Goal: Transaction & Acquisition: Subscribe to service/newsletter

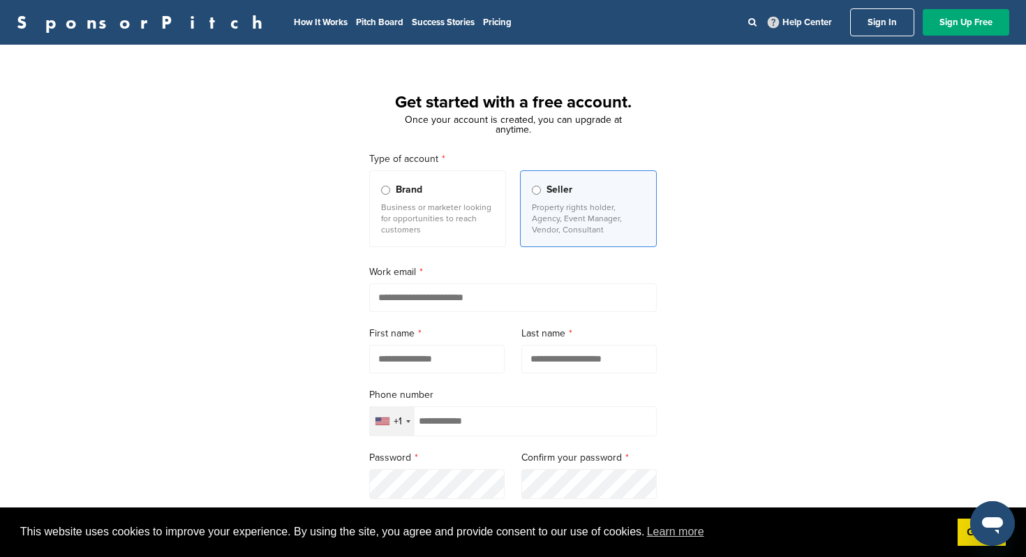
click at [410, 183] on span "Brand" at bounding box center [409, 189] width 27 height 15
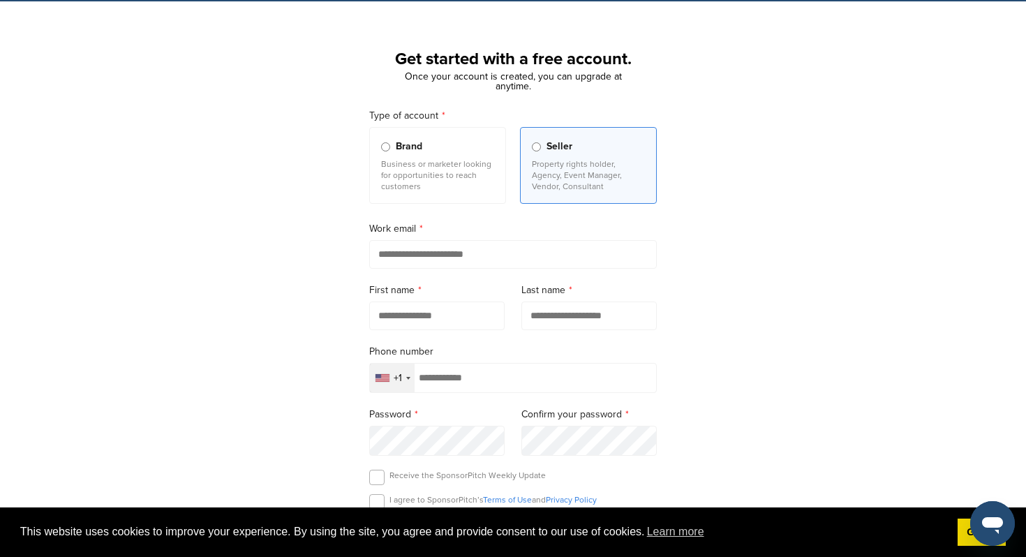
scroll to position [75, 0]
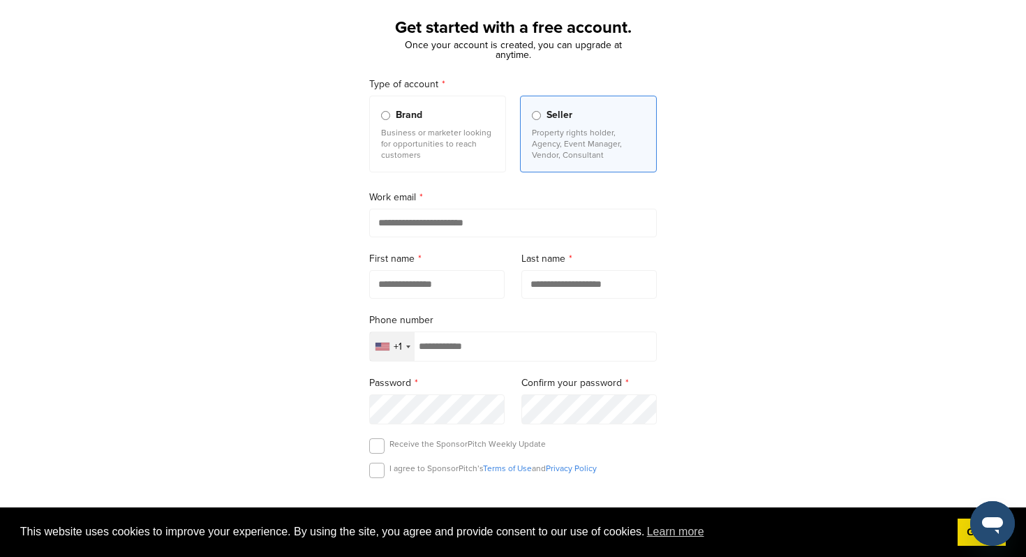
click at [492, 217] on input "email" at bounding box center [512, 223] width 287 height 29
type input "**********"
click at [502, 284] on input "text" at bounding box center [436, 284] width 135 height 29
type input "*******"
type input "****"
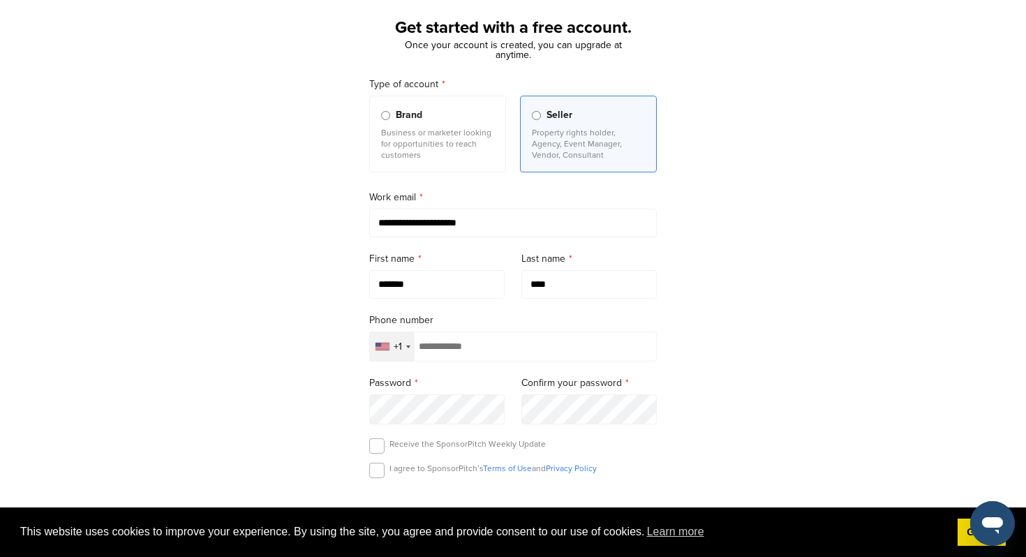
scroll to position [129, 0]
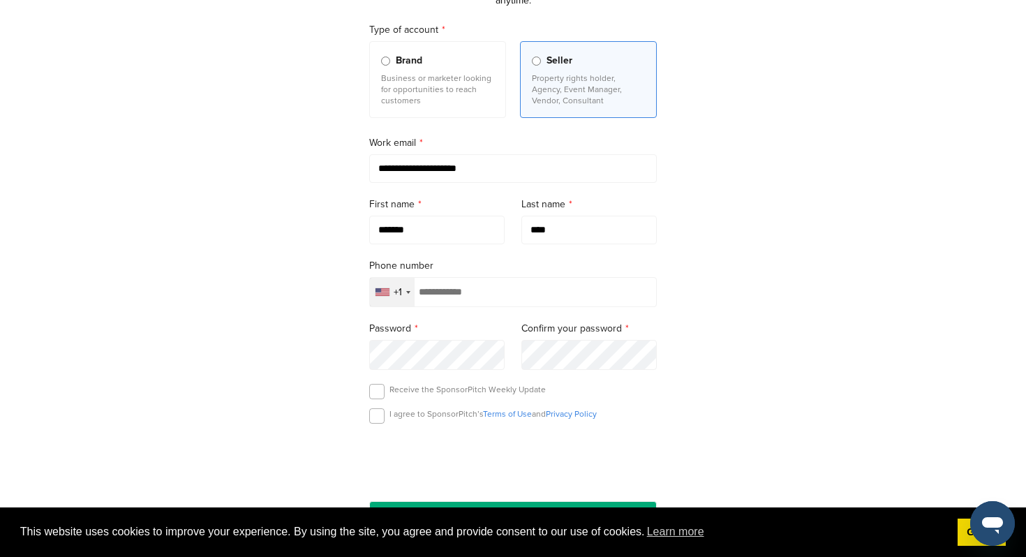
click at [491, 307] on input "tel" at bounding box center [512, 292] width 287 height 30
type input "**********"
click at [359, 384] on div "**********" at bounding box center [512, 283] width 321 height 555
click at [371, 388] on label at bounding box center [376, 391] width 15 height 15
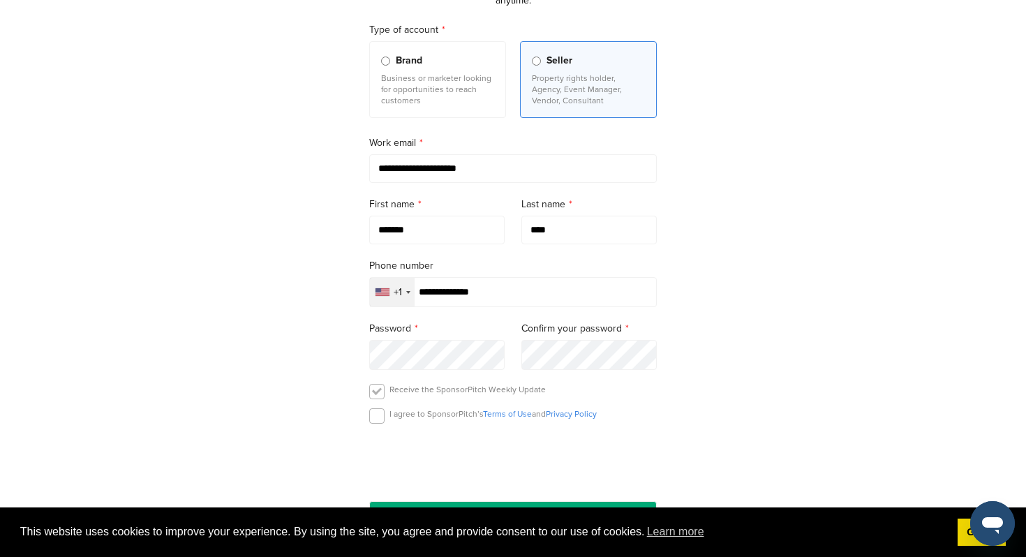
click at [377, 395] on label at bounding box center [376, 391] width 15 height 15
click at [377, 424] on label at bounding box center [376, 415] width 15 height 15
click at [376, 382] on form "**********" at bounding box center [512, 275] width 287 height 507
click at [376, 394] on label at bounding box center [376, 391] width 15 height 15
click at [313, 395] on div "**********" at bounding box center [513, 256] width 1026 height 648
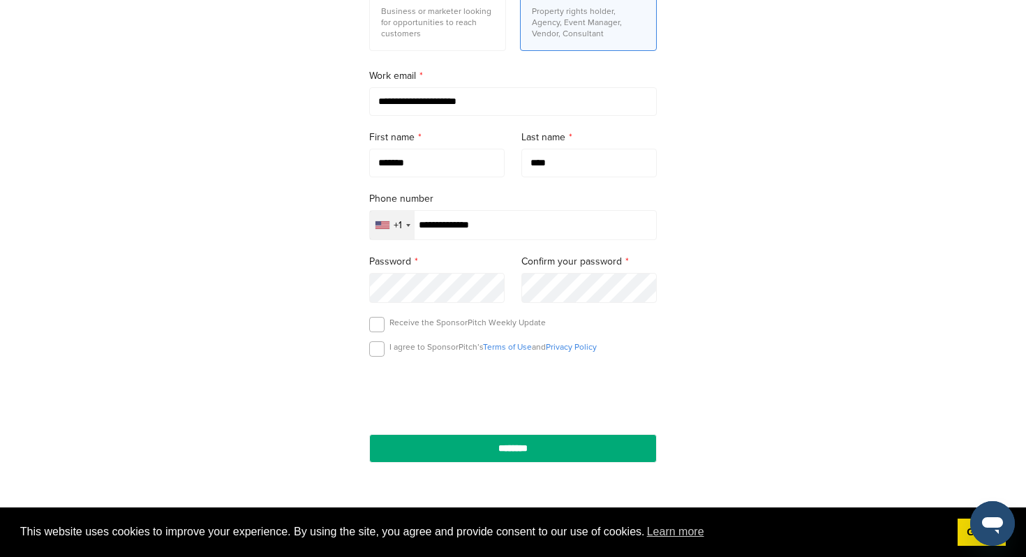
scroll to position [237, 0]
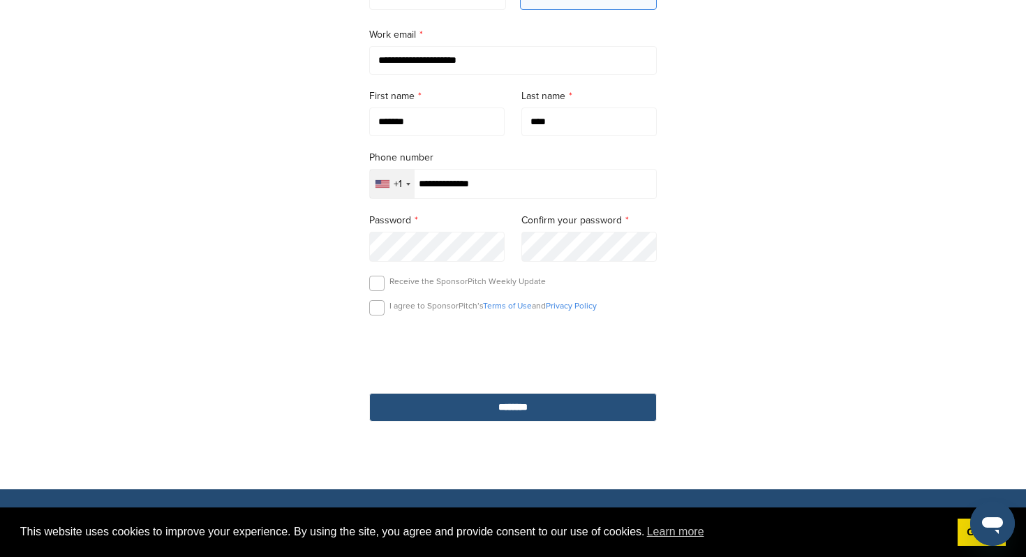
click at [490, 406] on input "********" at bounding box center [512, 407] width 287 height 29
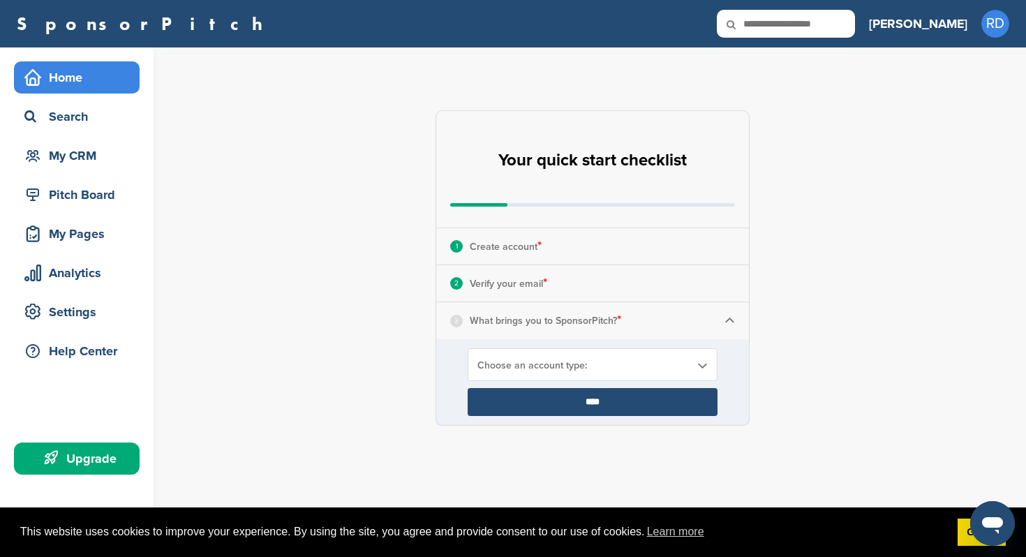
click at [562, 356] on div "Choose an account type:" at bounding box center [592, 364] width 250 height 33
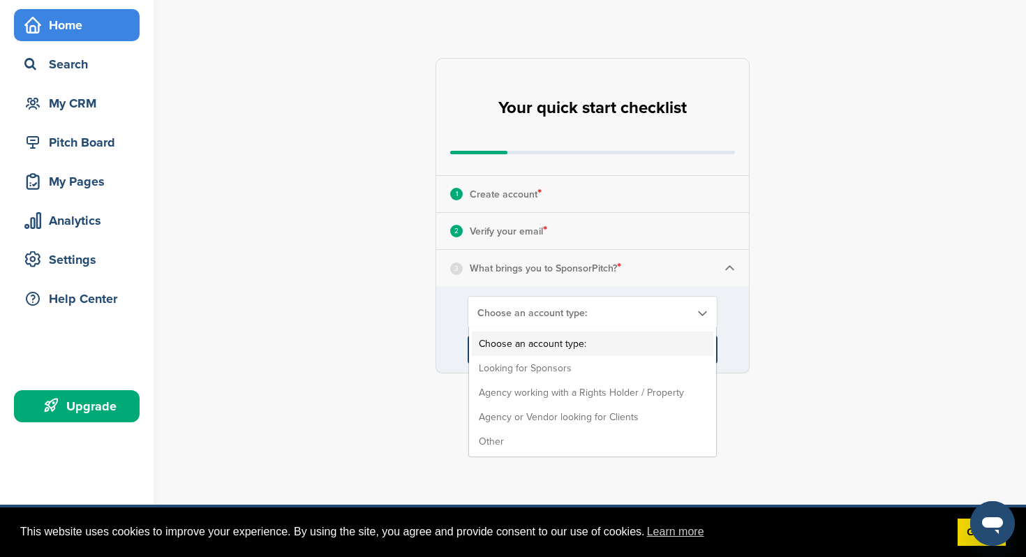
scroll to position [121, 0]
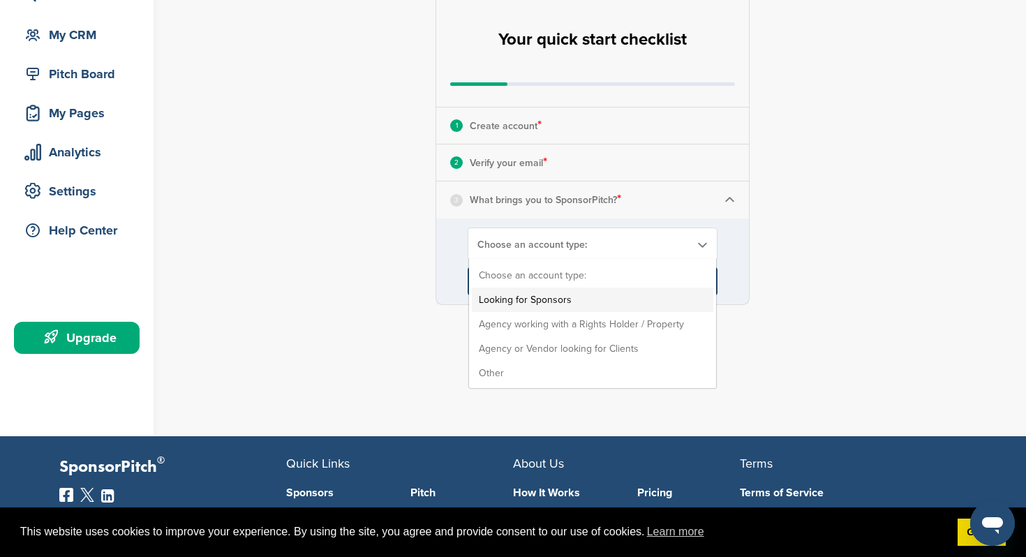
click at [580, 301] on li "Looking for Sponsors" at bounding box center [592, 299] width 241 height 24
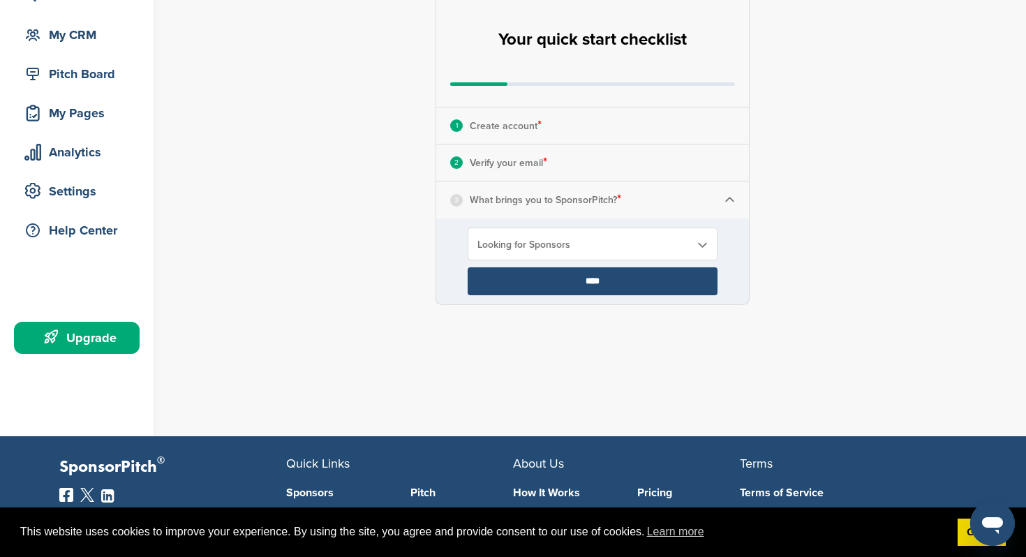
click at [625, 278] on input "****" at bounding box center [592, 281] width 250 height 28
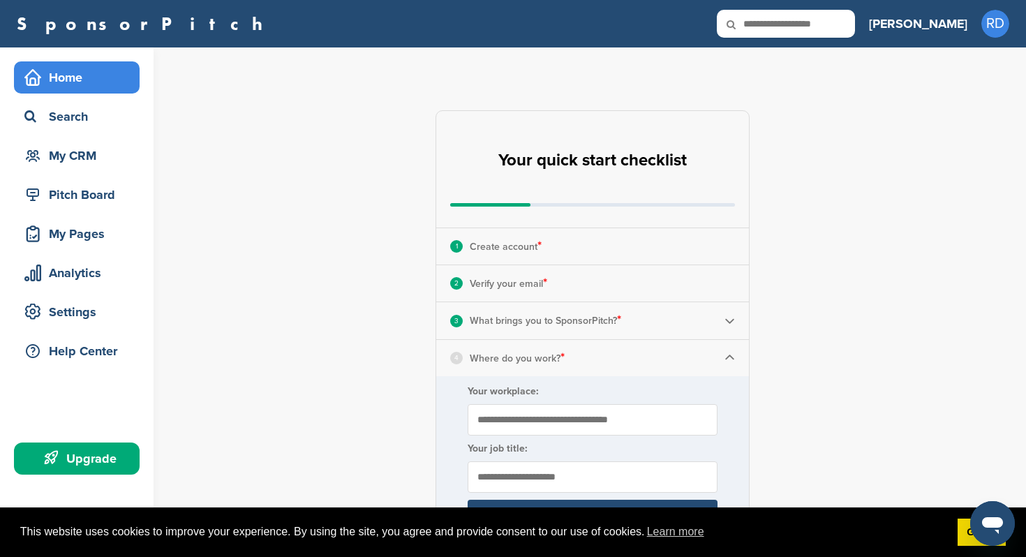
scroll to position [128, 0]
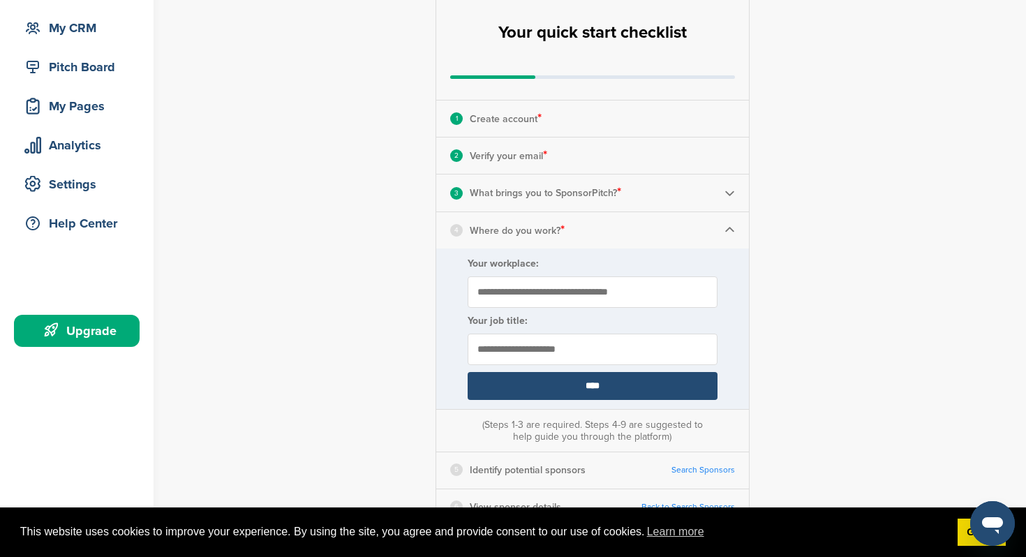
click at [620, 290] on input "Your workplace:" at bounding box center [592, 291] width 250 height 31
type input "**********"
click at [607, 382] on input "****" at bounding box center [592, 386] width 250 height 28
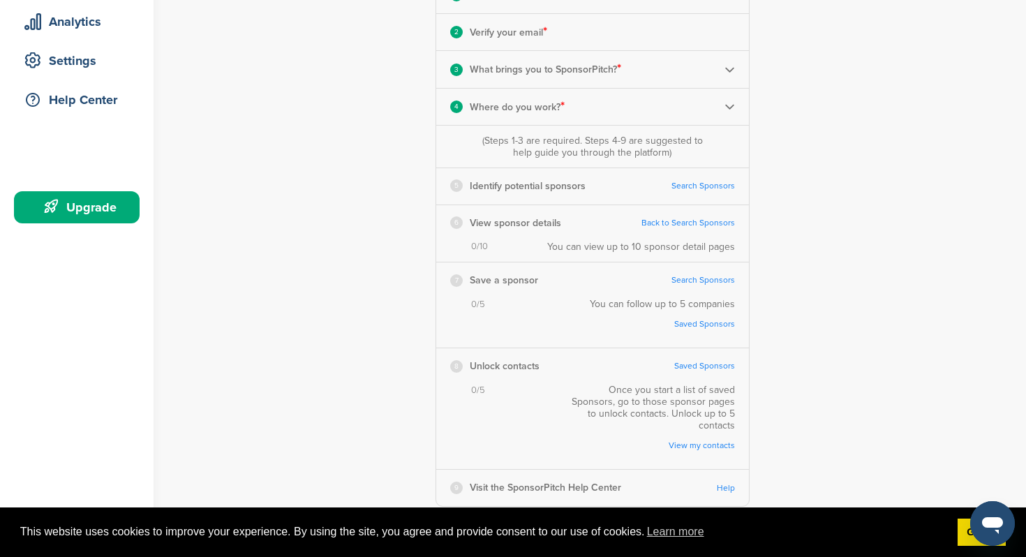
scroll to position [226, 0]
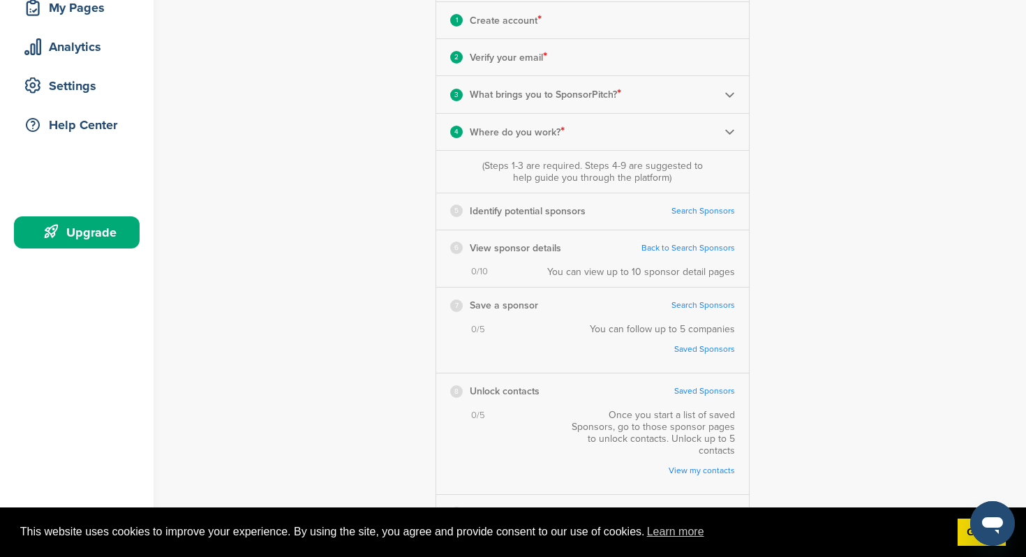
click at [694, 207] on link "Search Sponsors" at bounding box center [702, 211] width 63 height 10
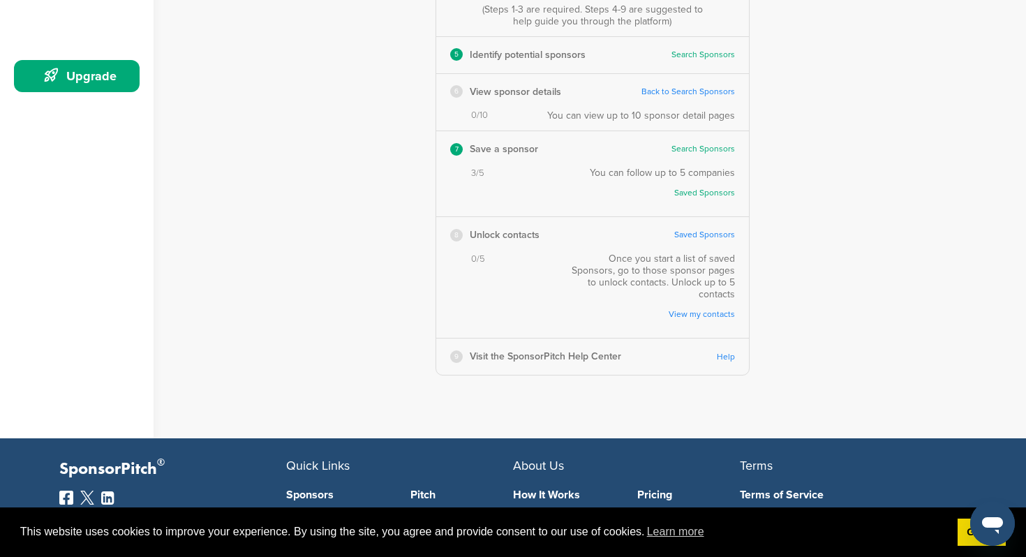
scroll to position [0, 0]
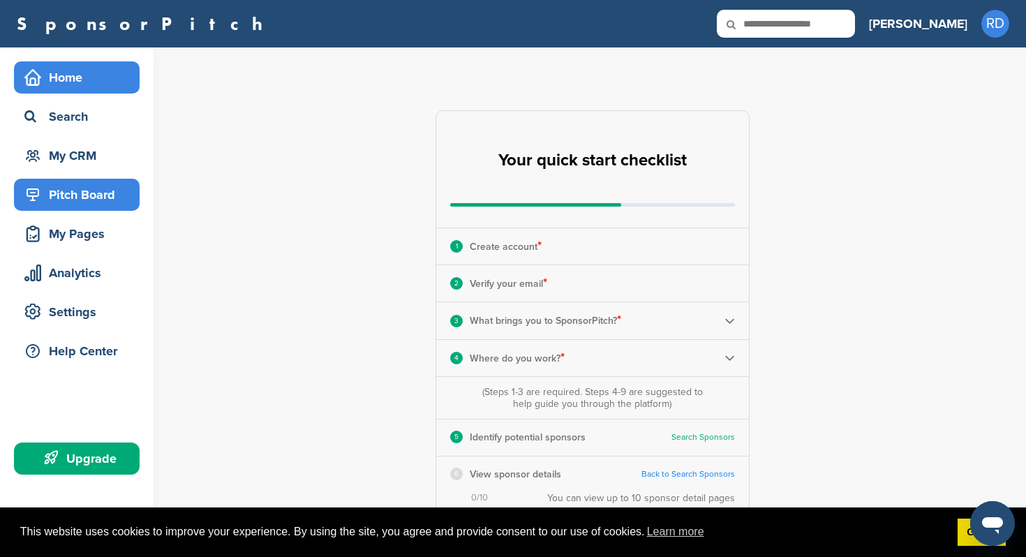
click at [91, 192] on div "Pitch Board" at bounding box center [80, 194] width 119 height 25
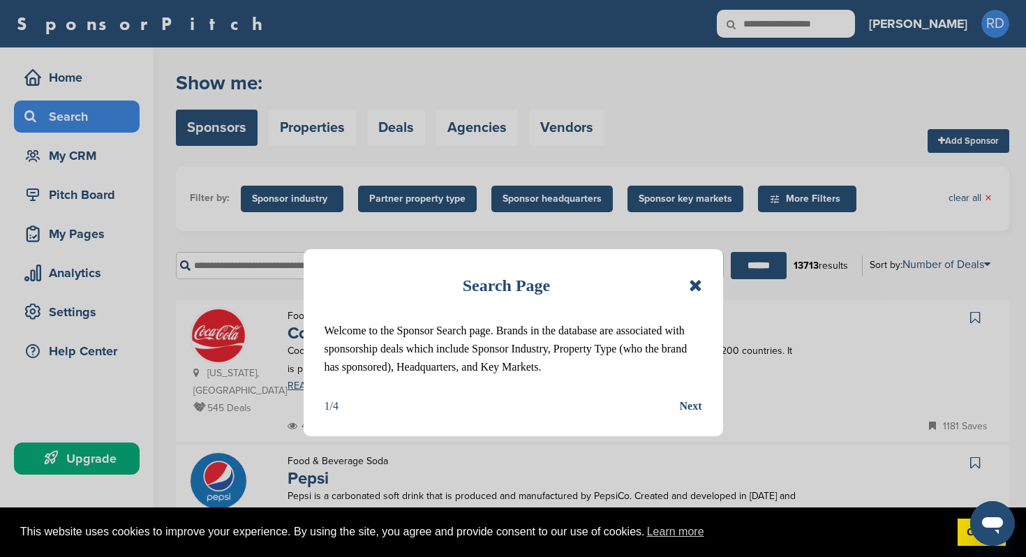
click at [701, 283] on div "Search Page Welcome to the Sponsor Search page. Brands in the database are asso…" at bounding box center [512, 342] width 419 height 187
click at [686, 411] on div "Next" at bounding box center [691, 406] width 22 height 18
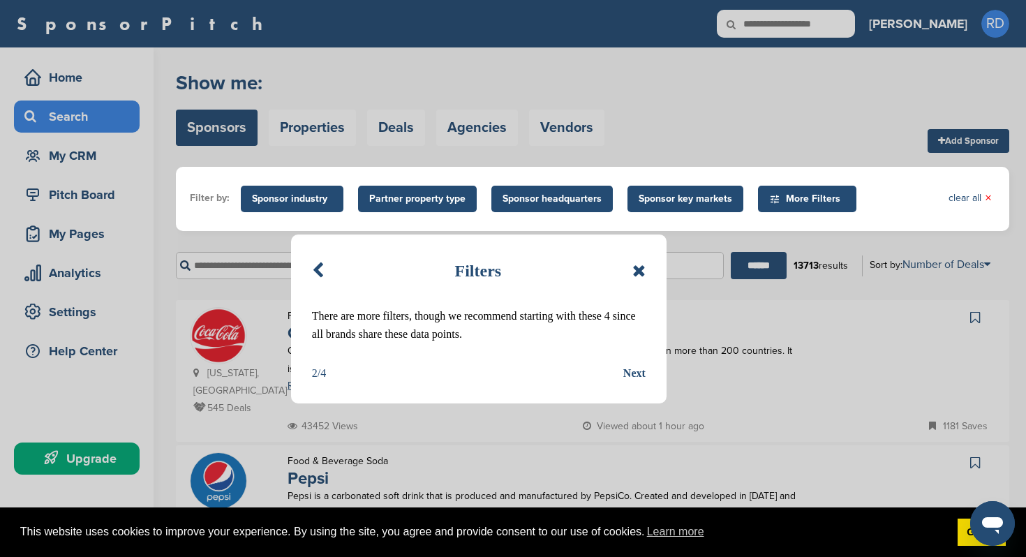
click at [639, 368] on div "Next" at bounding box center [634, 373] width 22 height 18
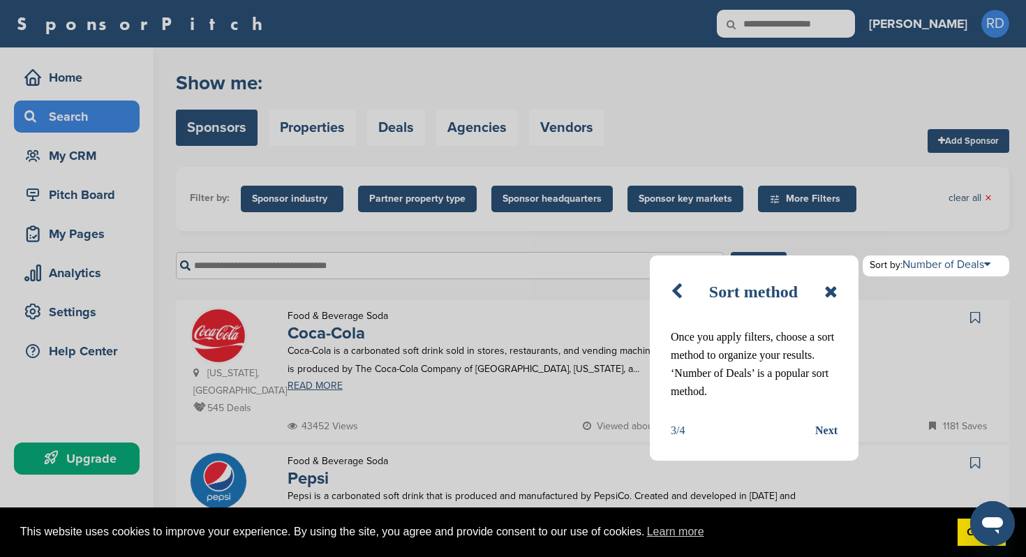
click at [813, 414] on div "Sort method Once you apply filters, choose a sort method to organize your resul…" at bounding box center [754, 357] width 209 height 205
click at [814, 428] on div "3/4 Next" at bounding box center [753, 430] width 167 height 18
click at [818, 433] on div "Next" at bounding box center [826, 430] width 22 height 18
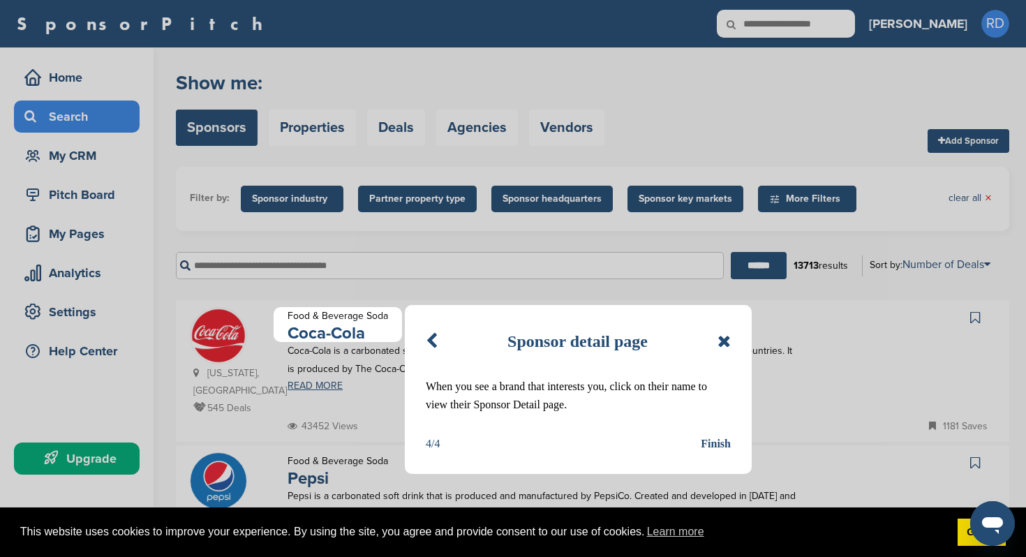
click at [712, 449] on div "Finish" at bounding box center [715, 444] width 30 height 18
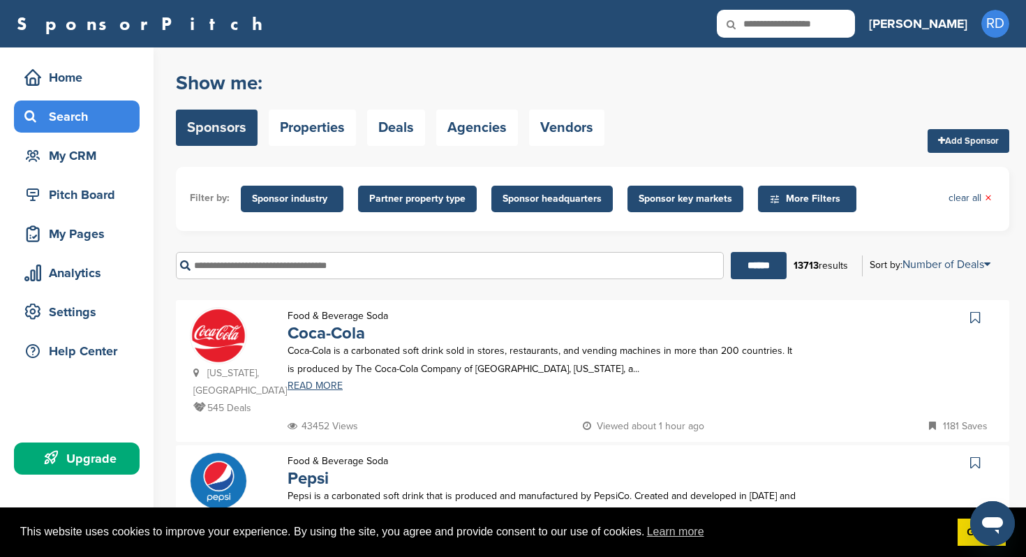
click at [292, 202] on span "Sponsor industry" at bounding box center [292, 198] width 80 height 15
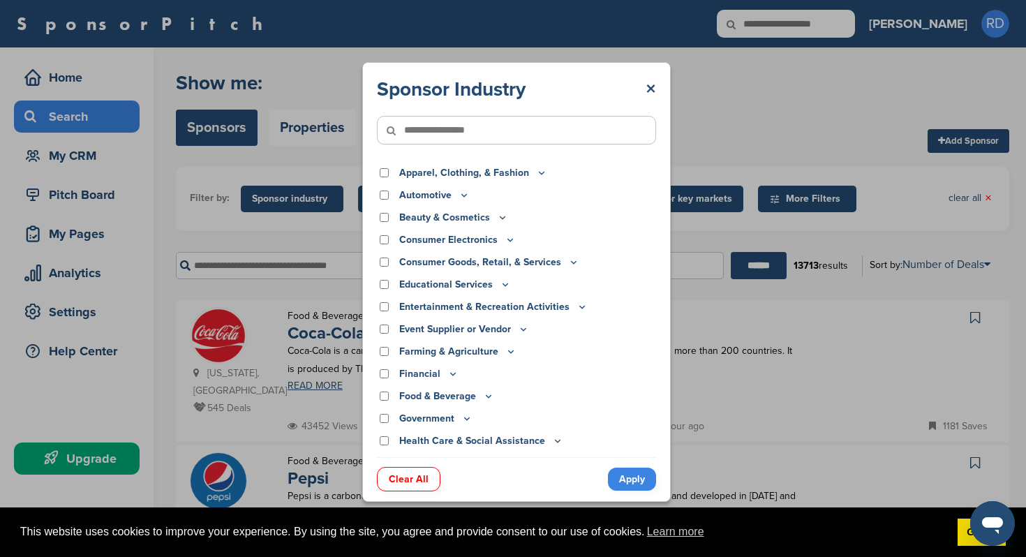
click at [576, 303] on icon at bounding box center [581, 307] width 11 height 12
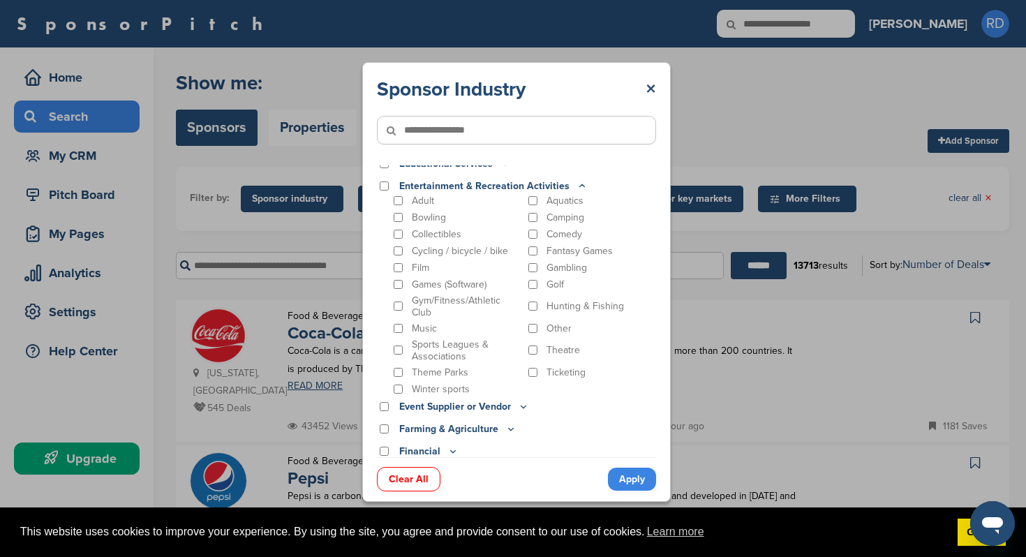
scroll to position [130, 0]
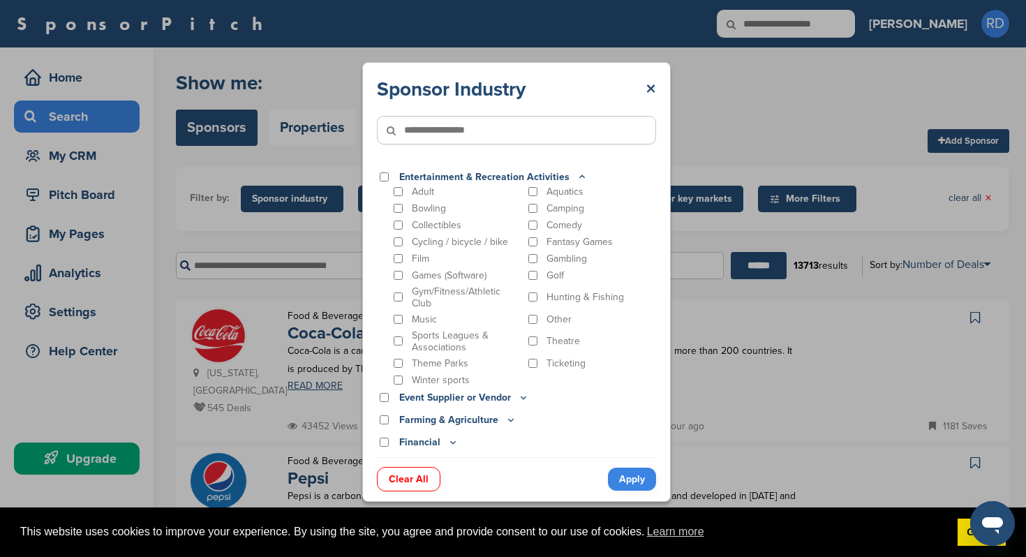
click at [578, 177] on icon at bounding box center [581, 177] width 11 height 12
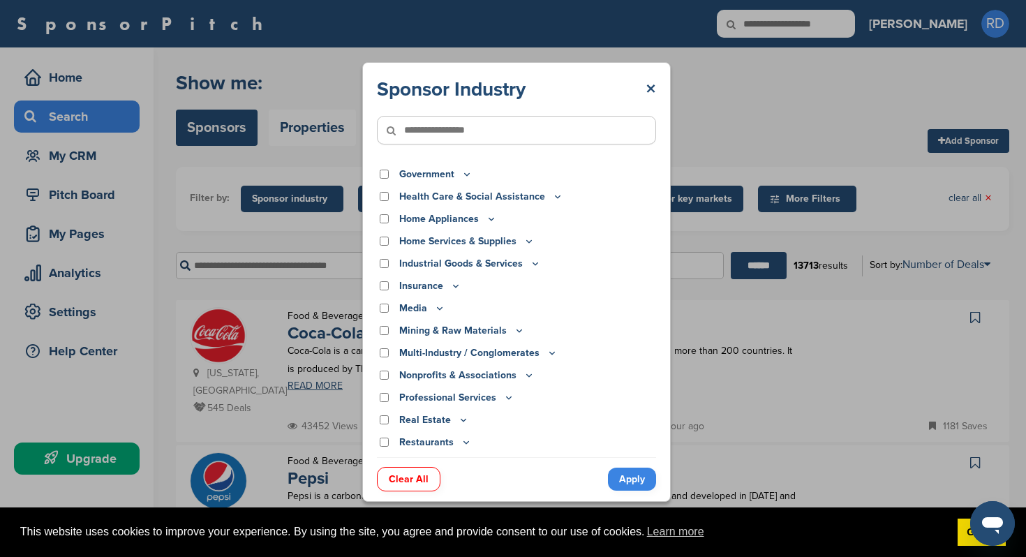
scroll to position [352, 0]
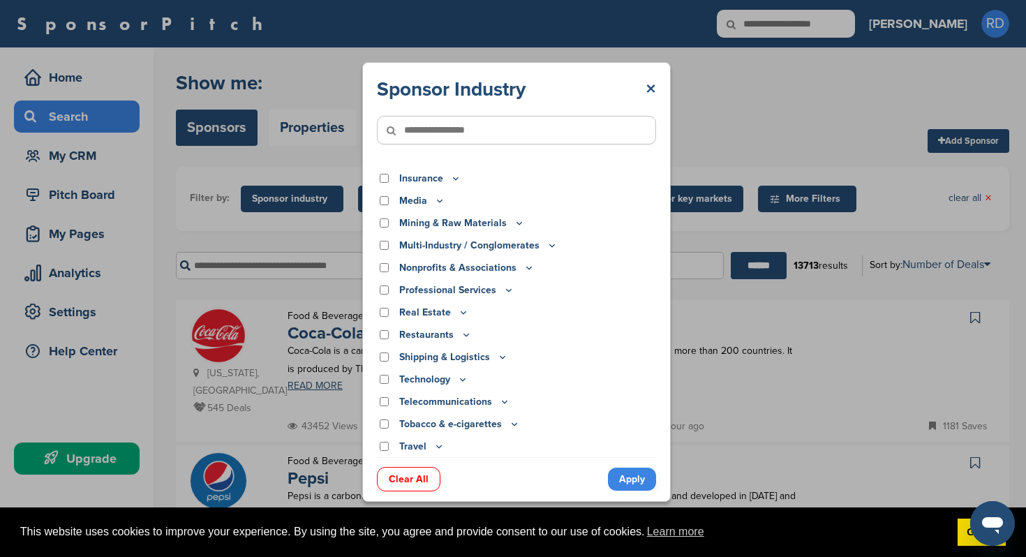
click at [538, 128] on input"] "text" at bounding box center [516, 130] width 279 height 29
type input"] "*****"
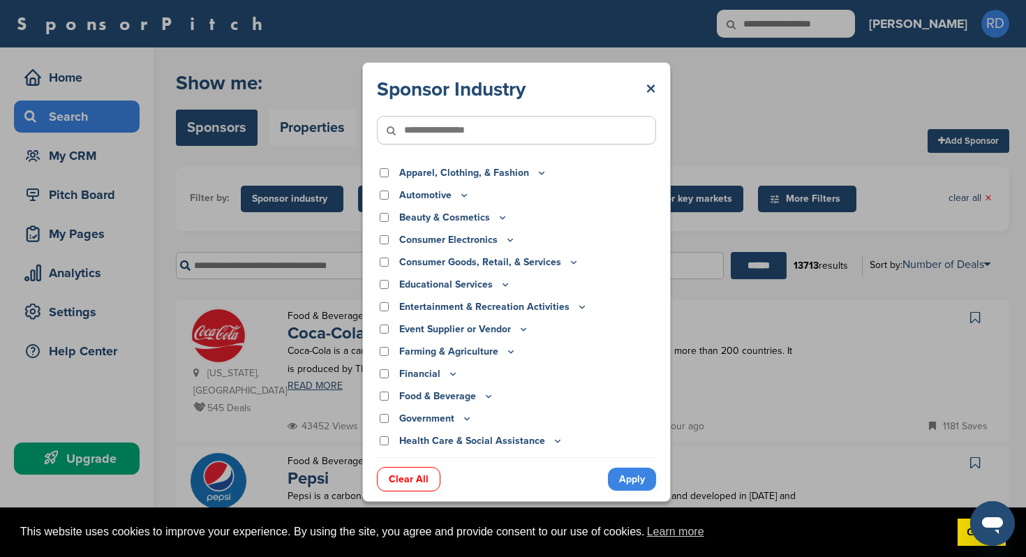
type input"] "*"
click at [518, 334] on icon at bounding box center [523, 329] width 11 height 12
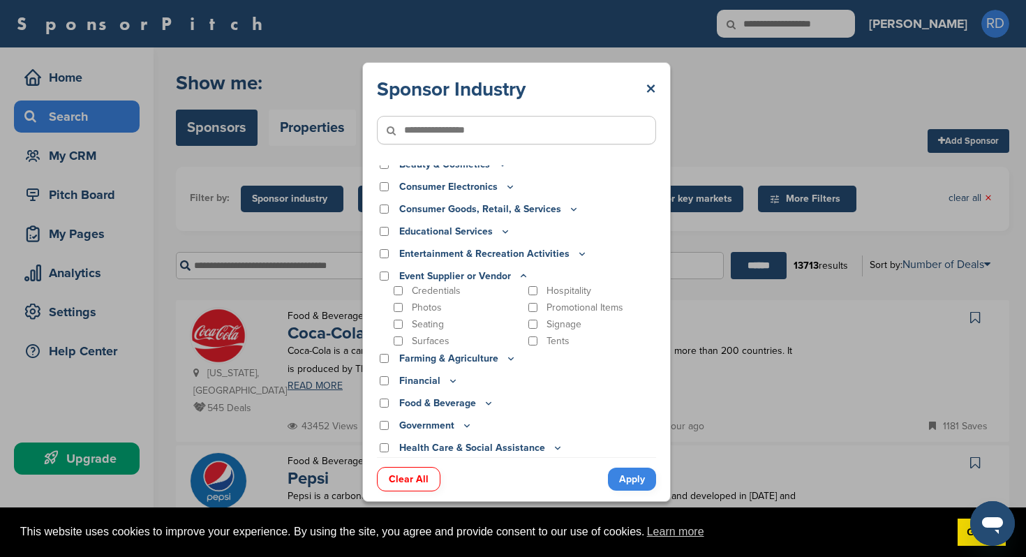
scroll to position [78, 0]
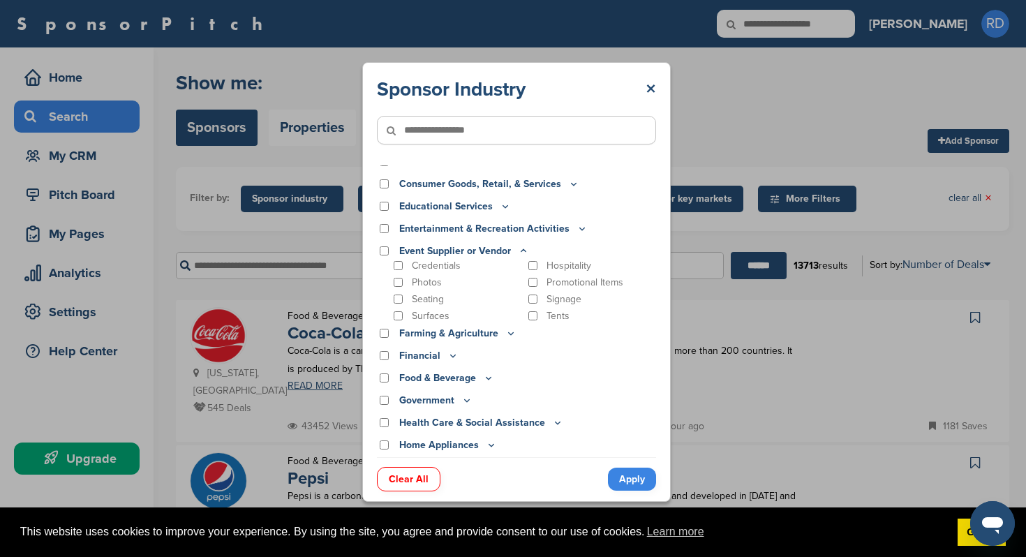
click at [524, 250] on icon at bounding box center [523, 251] width 11 height 12
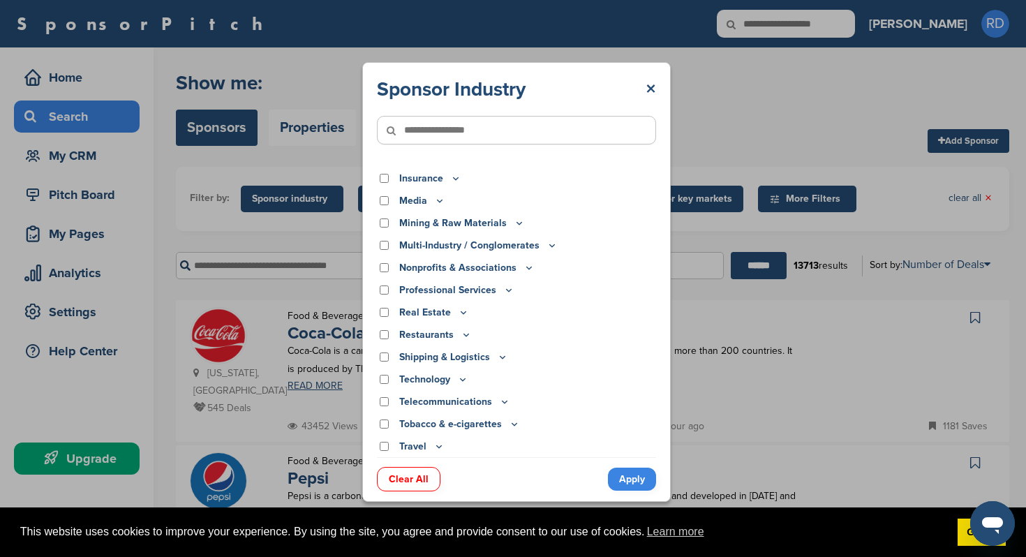
scroll to position [0, 0]
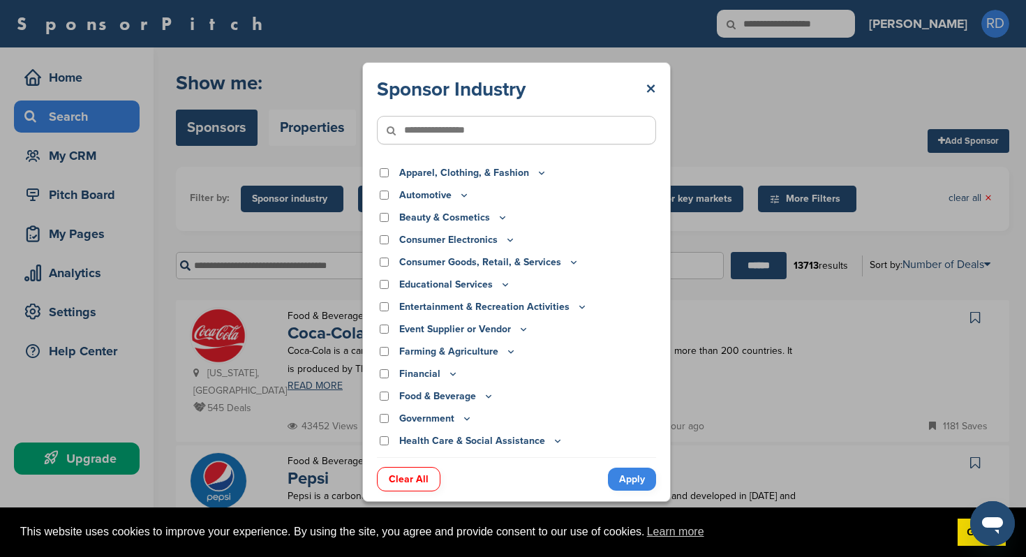
click at [571, 135] on input"] "text" at bounding box center [516, 130] width 279 height 29
type input"] "*****"
click at [730, 252] on input "******" at bounding box center [758, 265] width 56 height 27
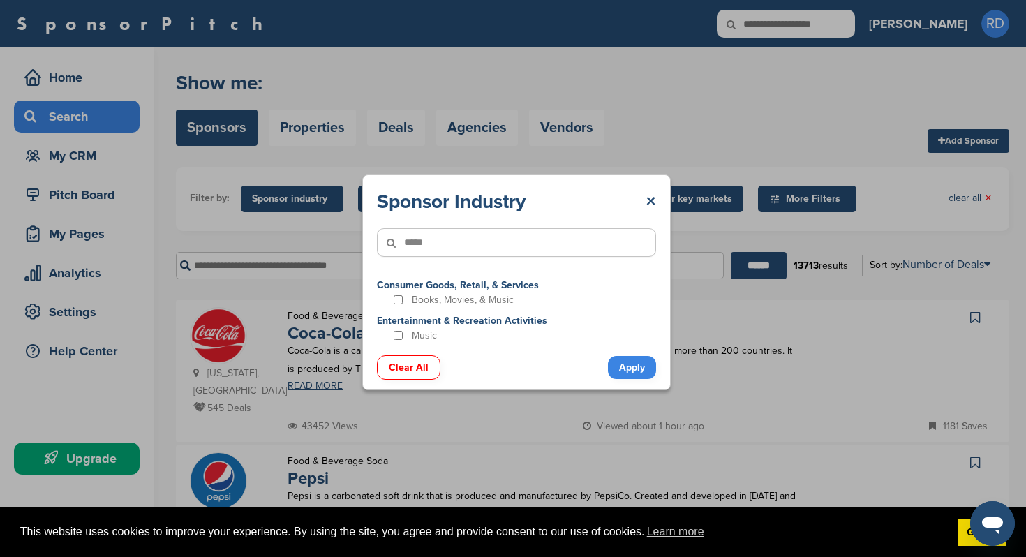
click at [384, 331] on div "Music" at bounding box center [516, 335] width 279 height 13
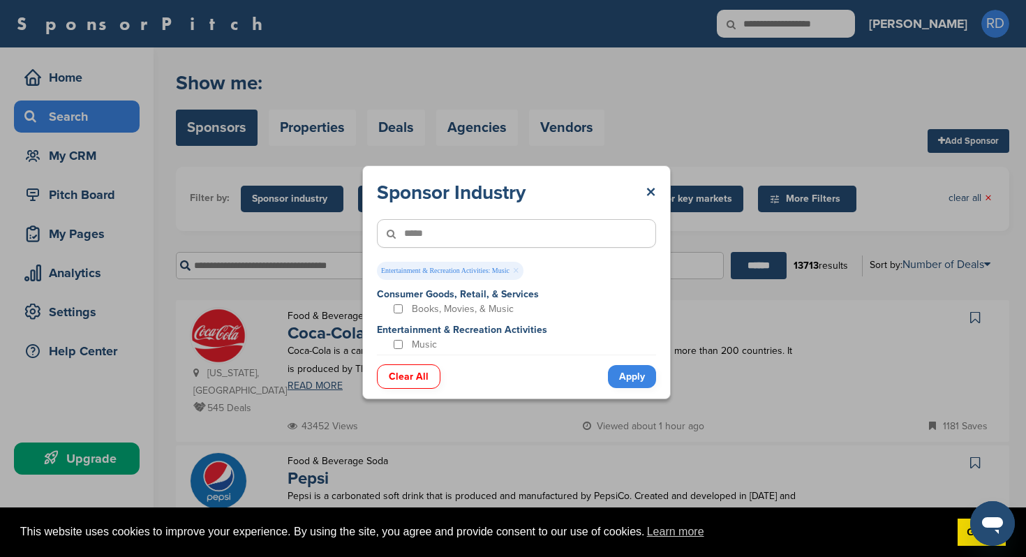
click at [530, 227] on input"] "*****" at bounding box center [516, 233] width 279 height 29
click at [530, 226] on input"] "text" at bounding box center [516, 233] width 279 height 29
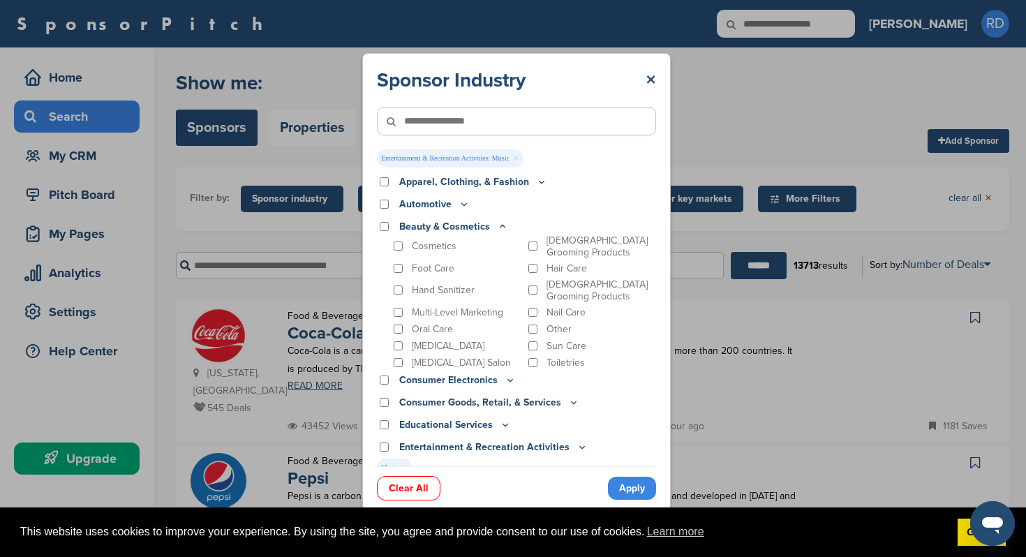
click at [497, 231] on icon at bounding box center [502, 226] width 11 height 12
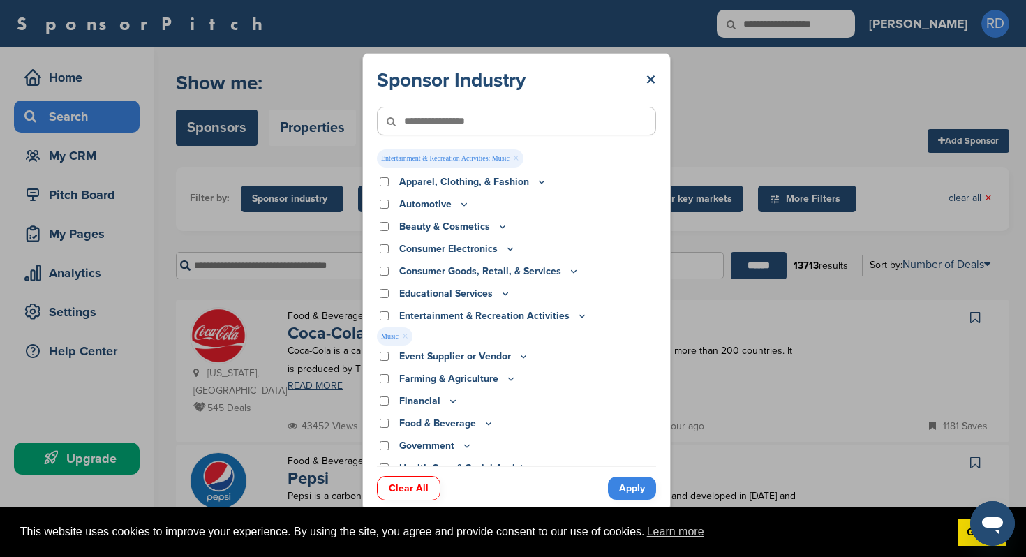
click at [540, 180] on icon at bounding box center [541, 182] width 11 height 12
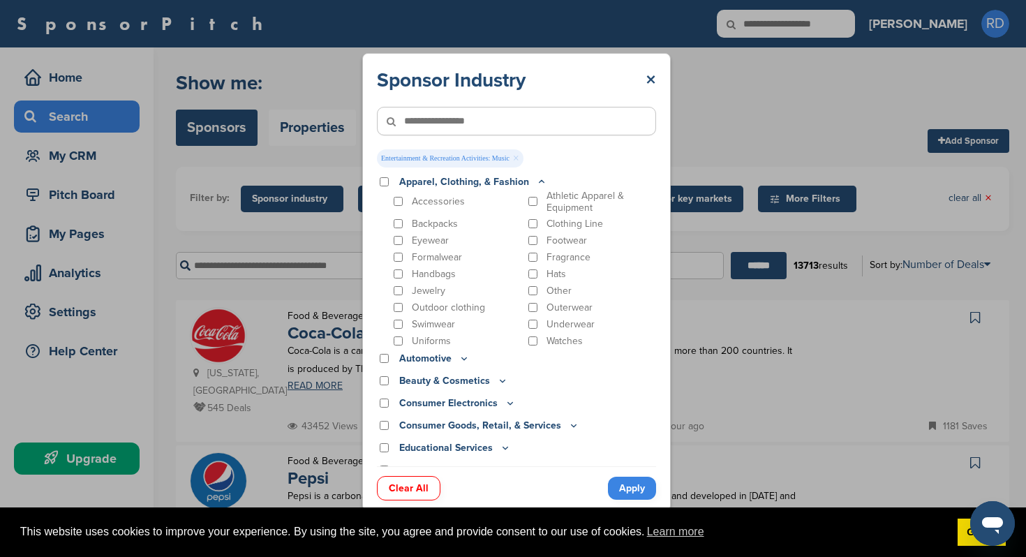
scroll to position [422, 0]
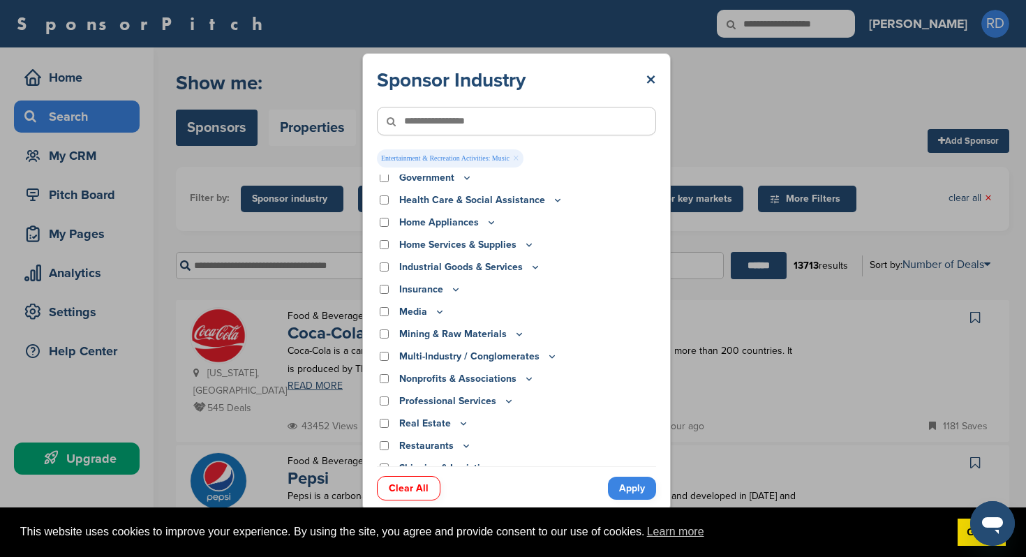
click at [435, 315] on icon at bounding box center [439, 312] width 11 height 12
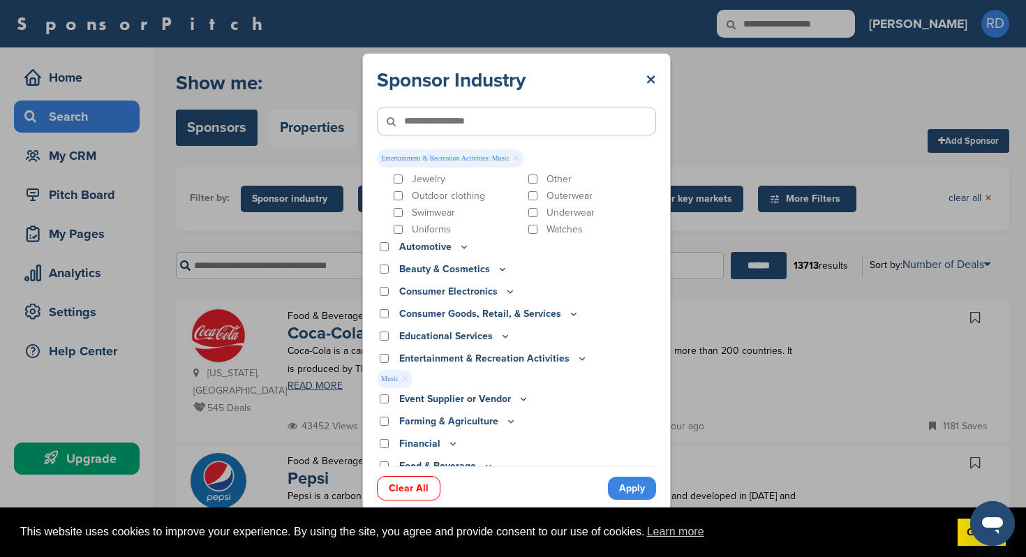
scroll to position [0, 0]
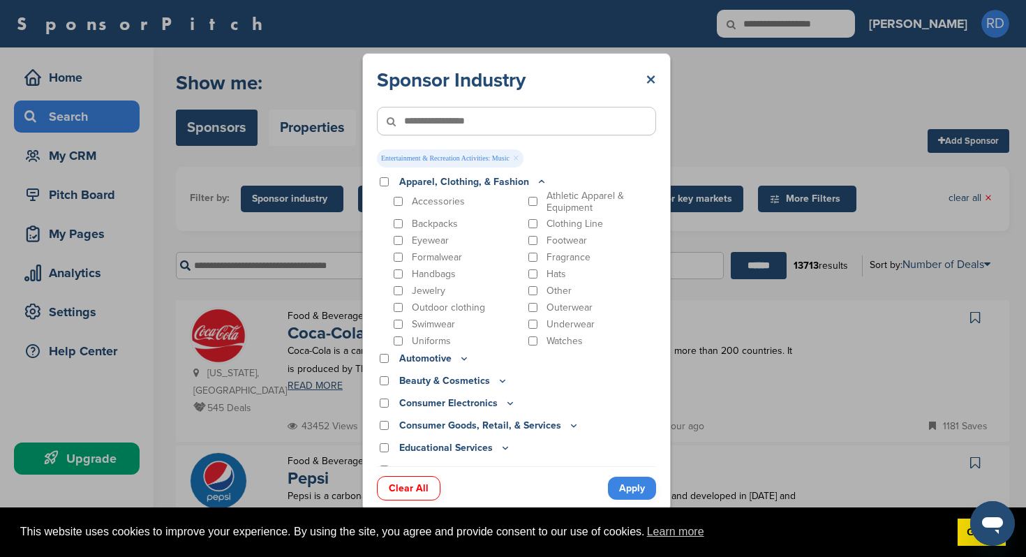
click at [648, 82] on link "×" at bounding box center [650, 80] width 10 height 25
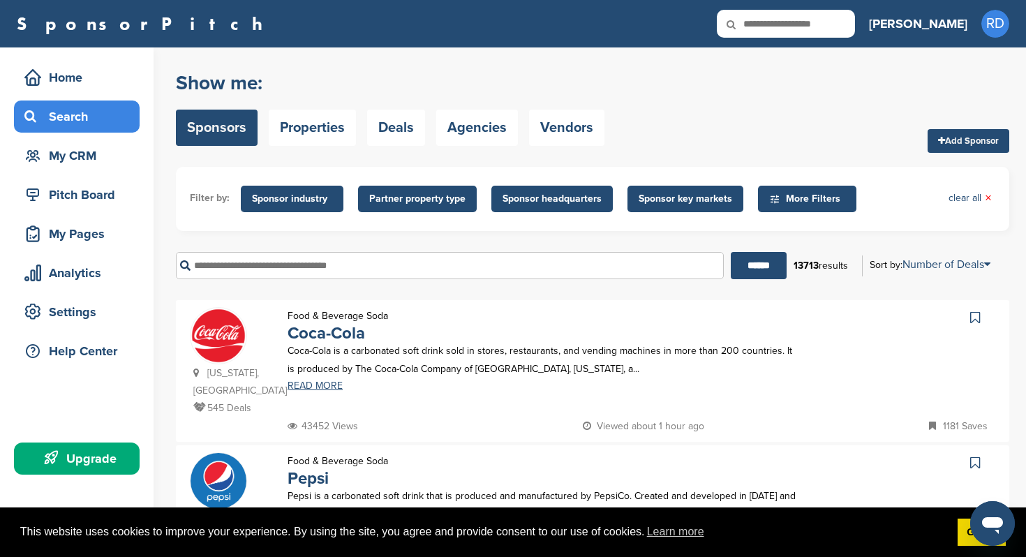
click at [284, 197] on span "Sponsor industry" at bounding box center [292, 198] width 80 height 15
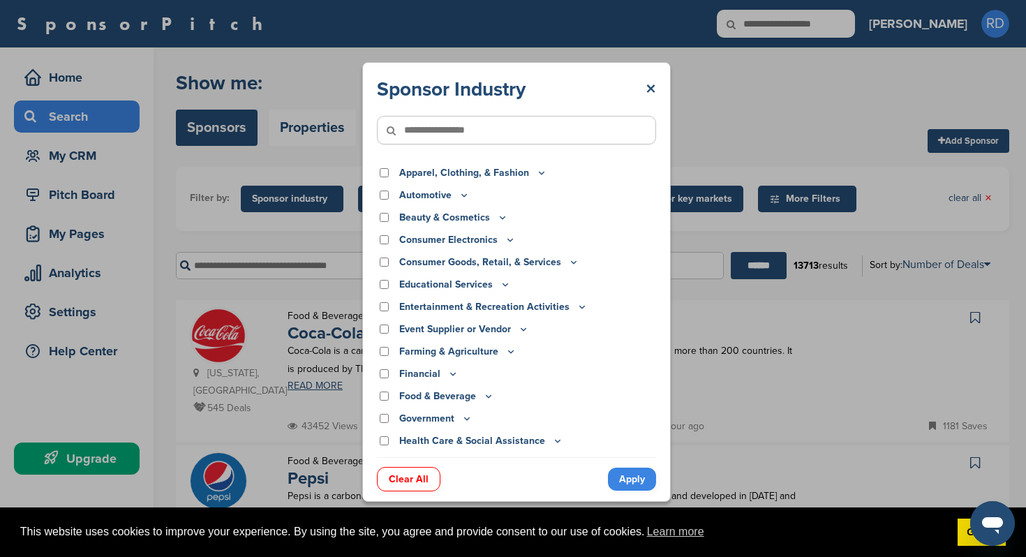
scroll to position [352, 0]
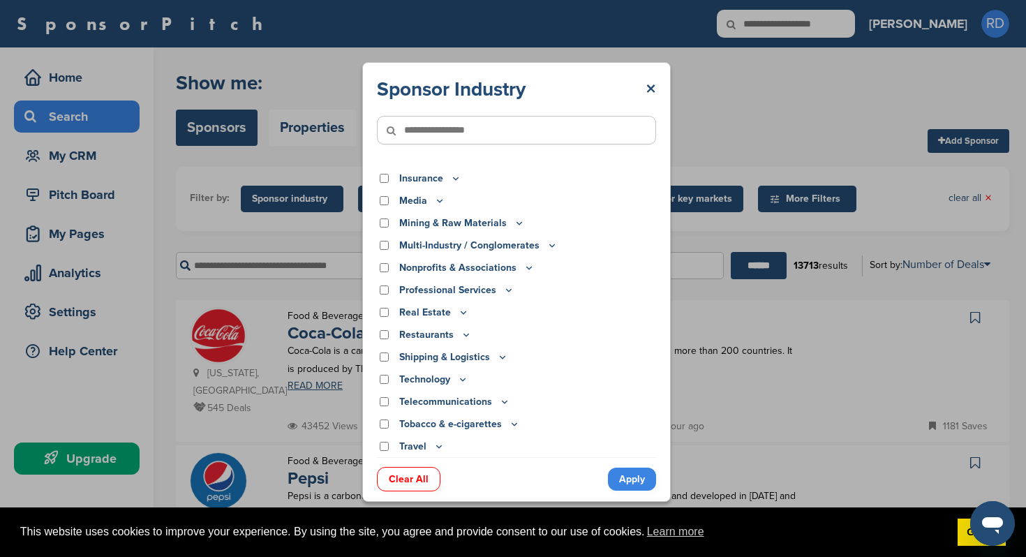
click at [514, 122] on input"] "text" at bounding box center [516, 130] width 279 height 29
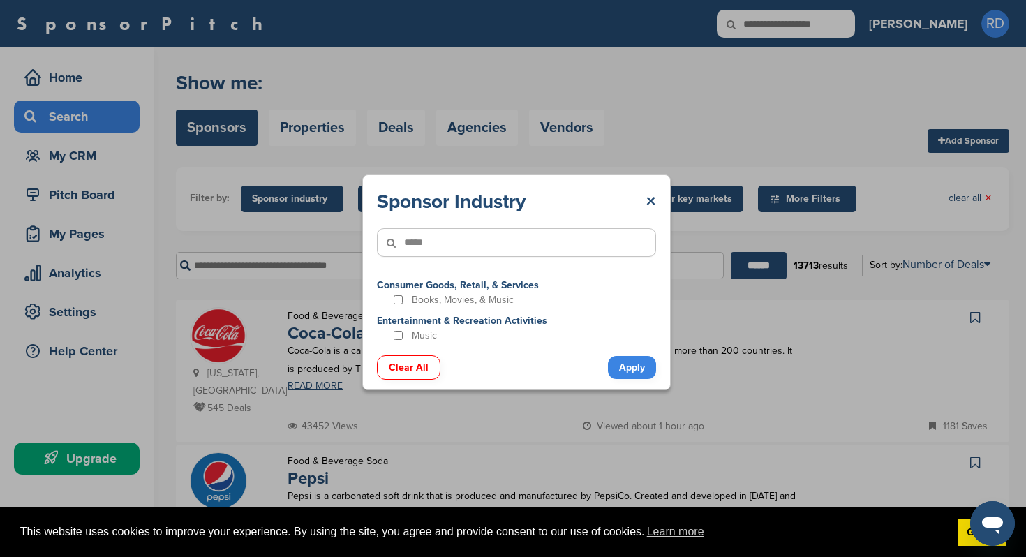
scroll to position [0, 0]
type input"] "*****"
click at [391, 338] on div "Music" at bounding box center [456, 335] width 131 height 13
click at [406, 334] on div "Music" at bounding box center [456, 335] width 131 height 13
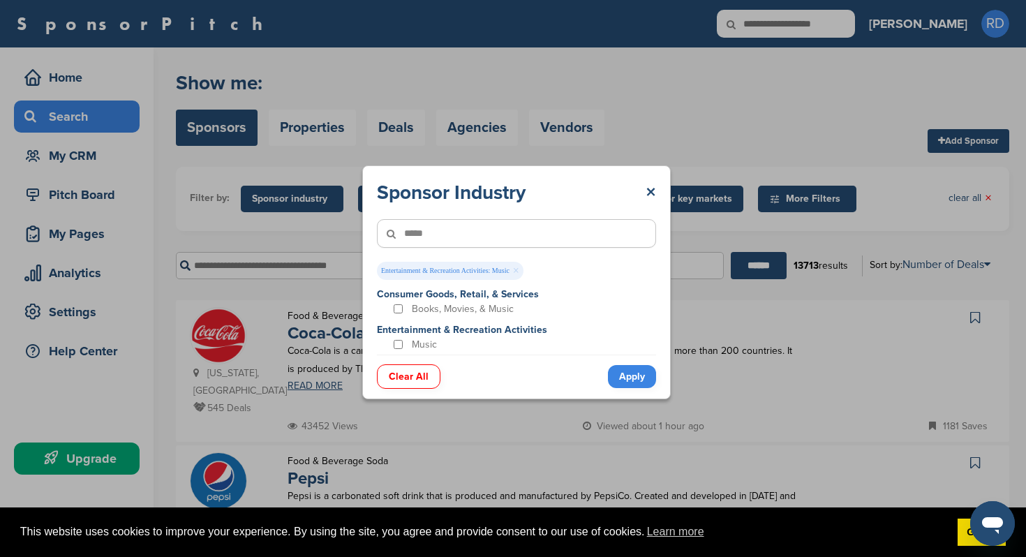
click at [618, 370] on link "Apply" at bounding box center [632, 376] width 48 height 23
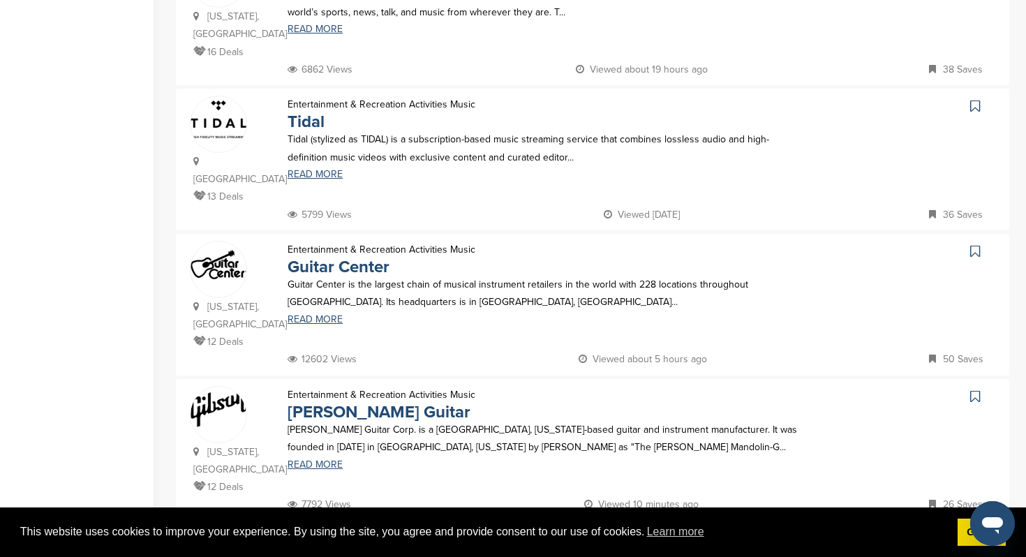
scroll to position [1079, 0]
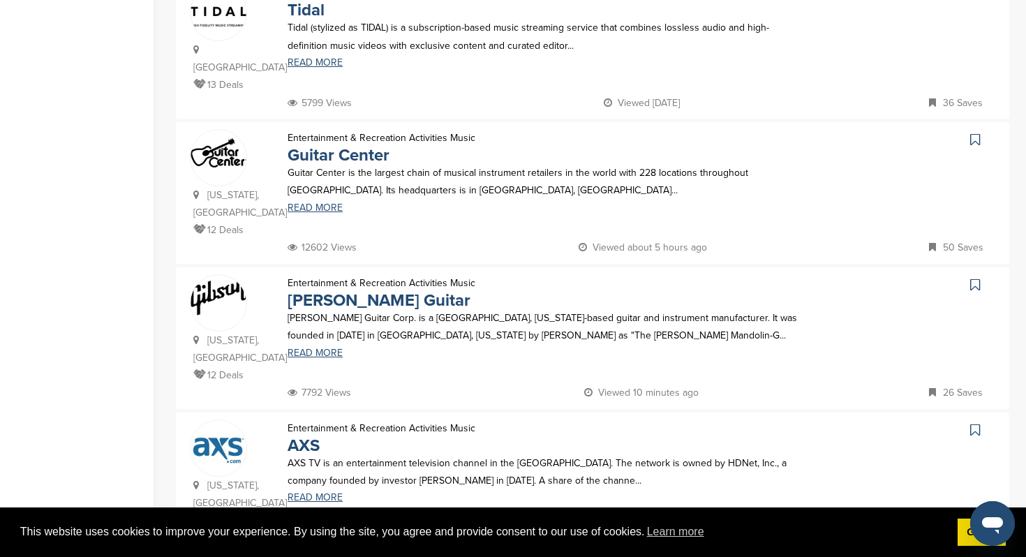
click at [977, 133] on icon at bounding box center [975, 140] width 10 height 14
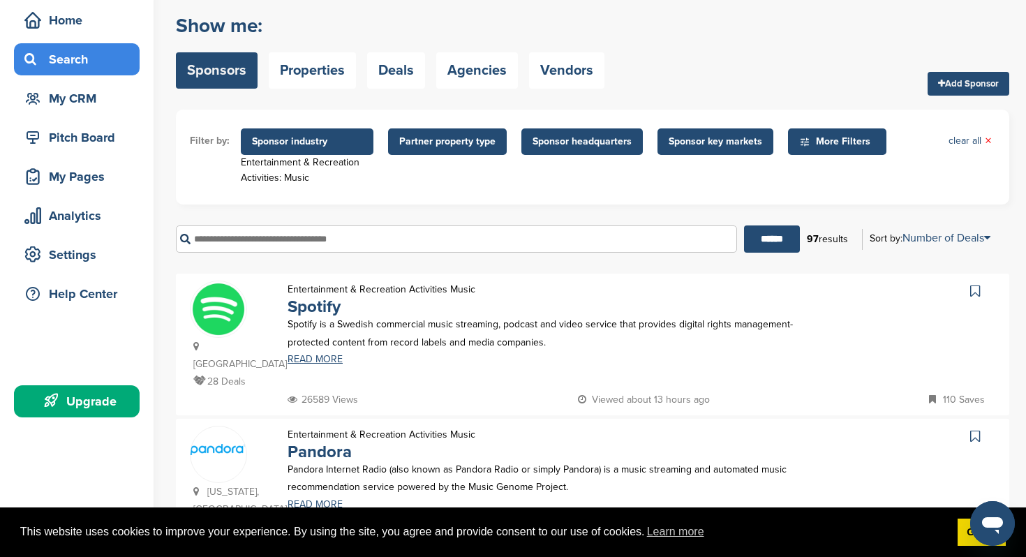
scroll to position [117, 0]
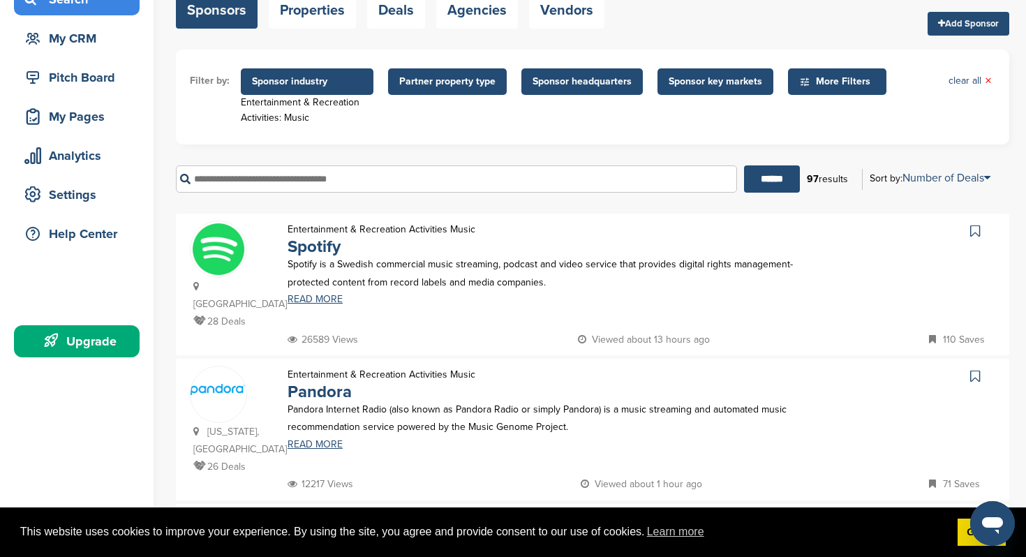
click at [977, 236] on icon at bounding box center [975, 231] width 10 height 14
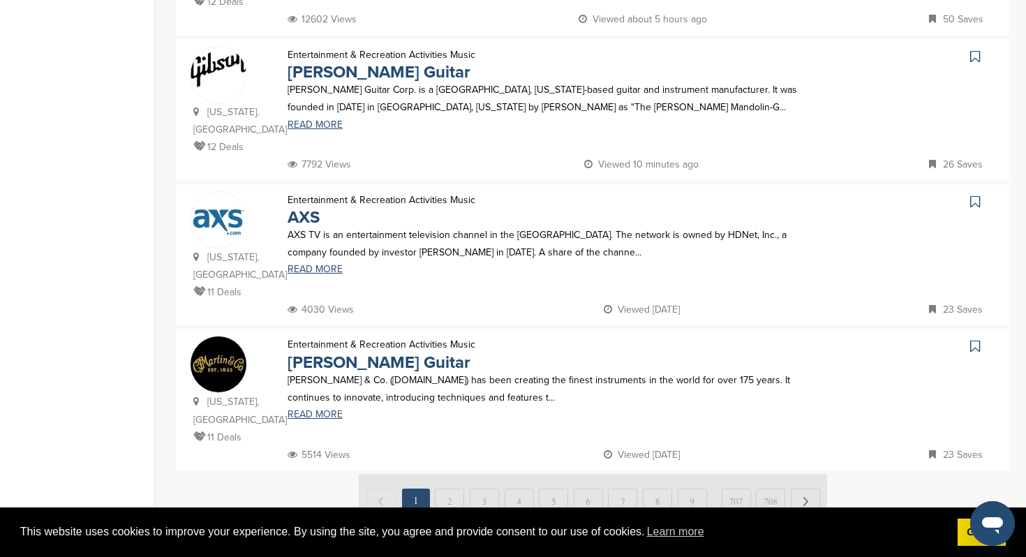
scroll to position [1578, 0]
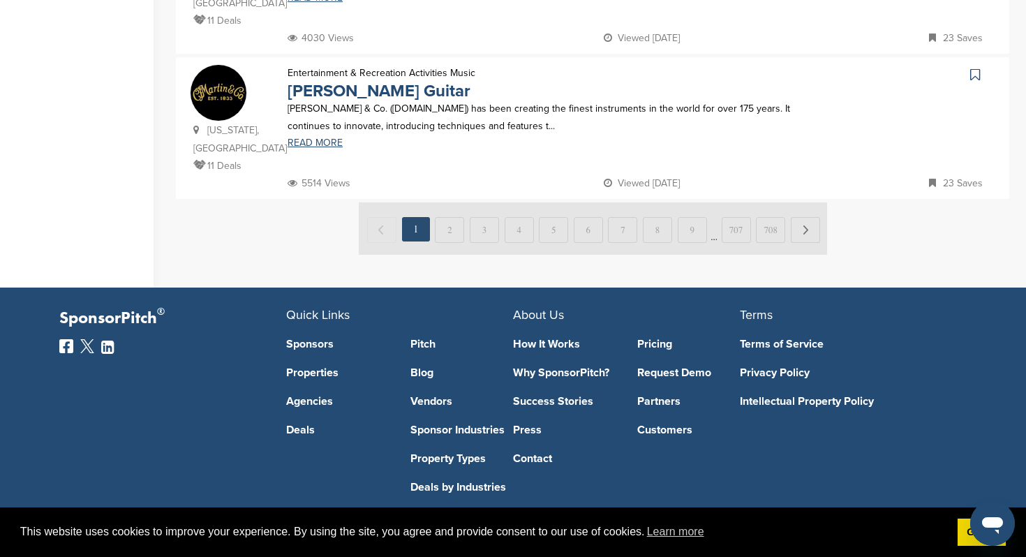
click at [444, 202] on img at bounding box center [593, 228] width 468 height 52
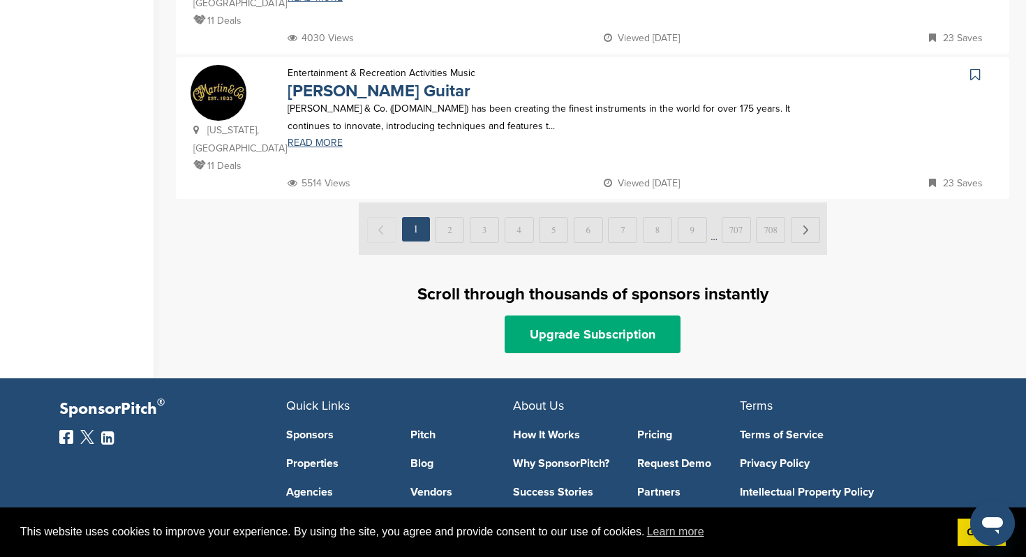
click at [457, 202] on img at bounding box center [593, 228] width 468 height 52
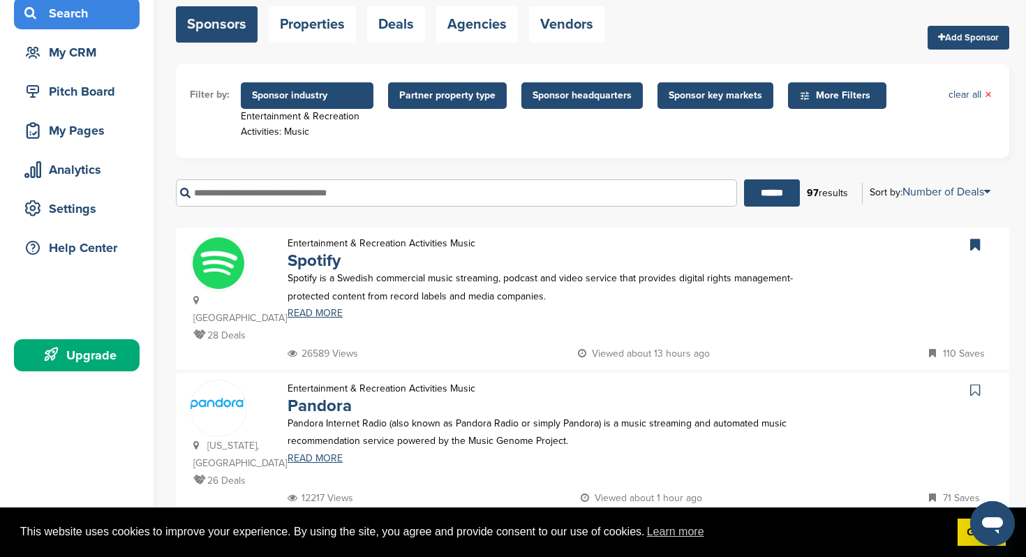
scroll to position [0, 0]
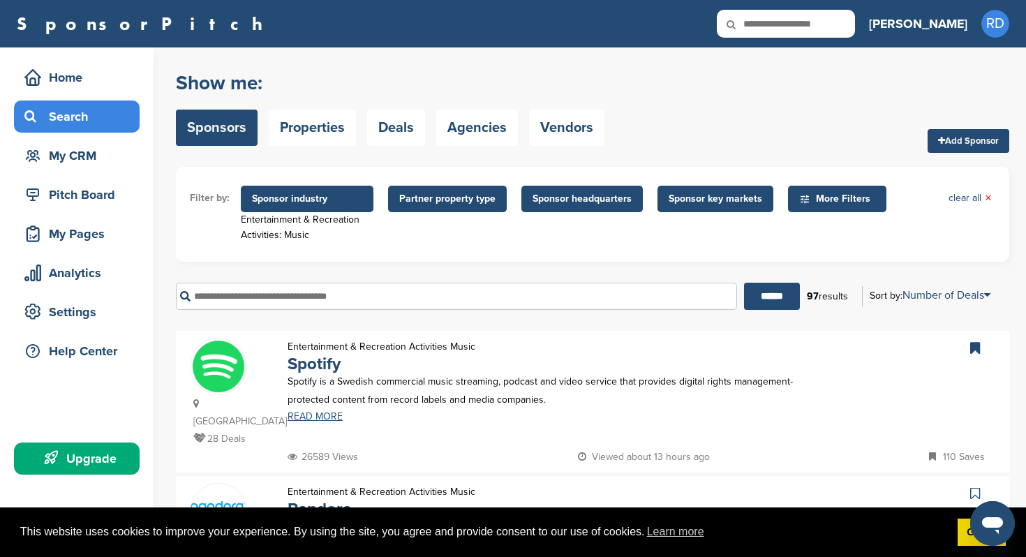
click at [356, 204] on span "Sponsor industry" at bounding box center [307, 198] width 110 height 15
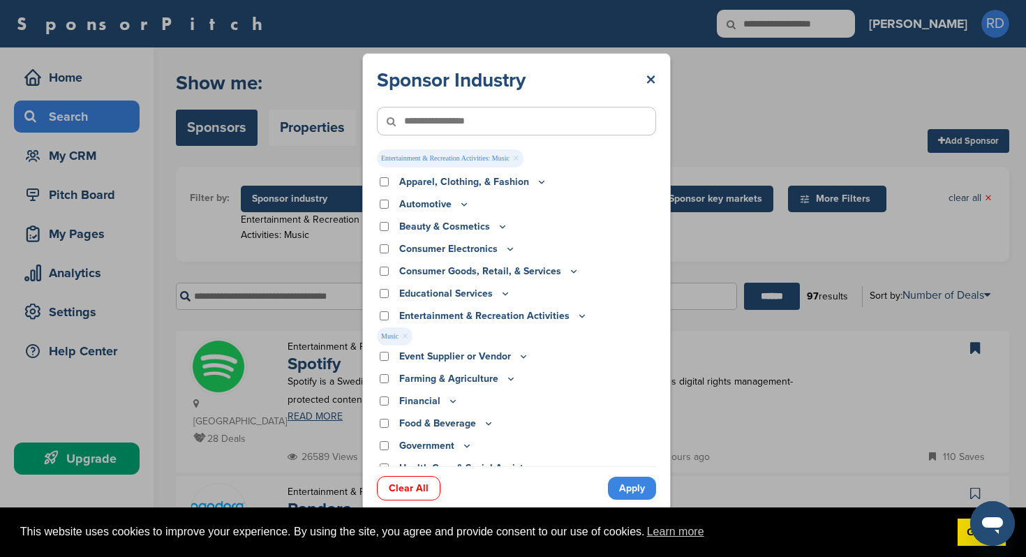
click at [400, 336] on span "Music ×" at bounding box center [395, 336] width 36 height 18
click at [403, 336] on link "×" at bounding box center [405, 336] width 6 height 15
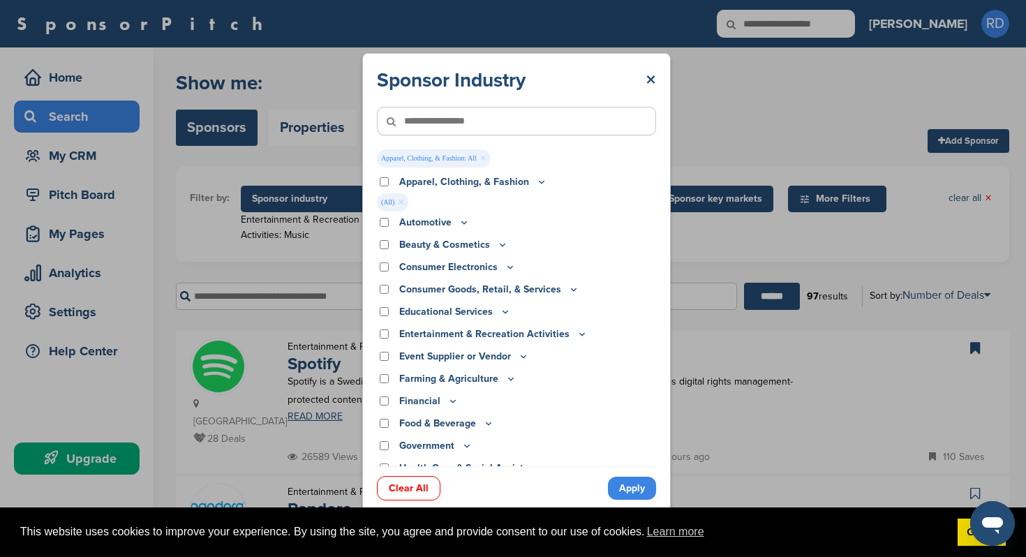
click at [627, 489] on link "Apply" at bounding box center [632, 488] width 48 height 23
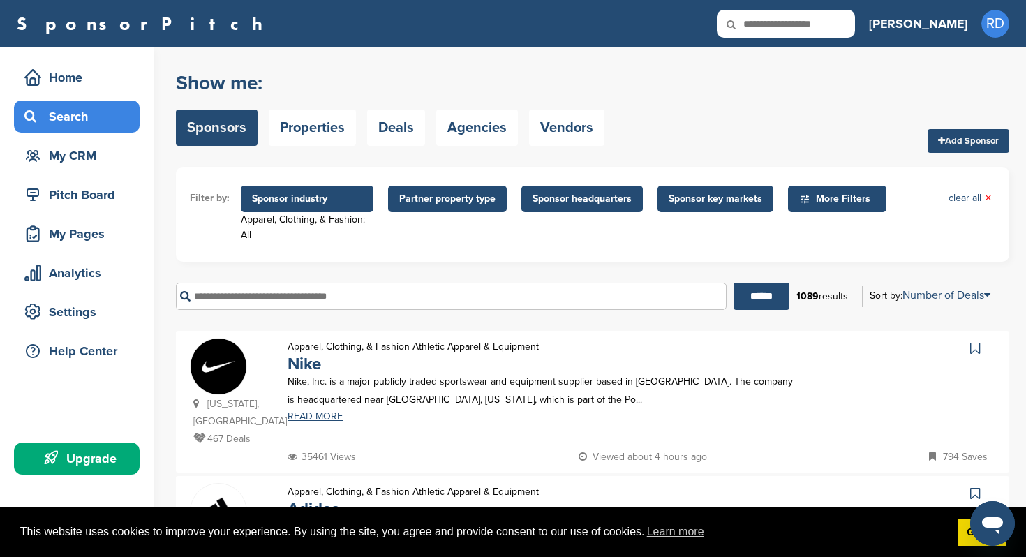
click at [270, 194] on span "Sponsor industry" at bounding box center [307, 198] width 110 height 15
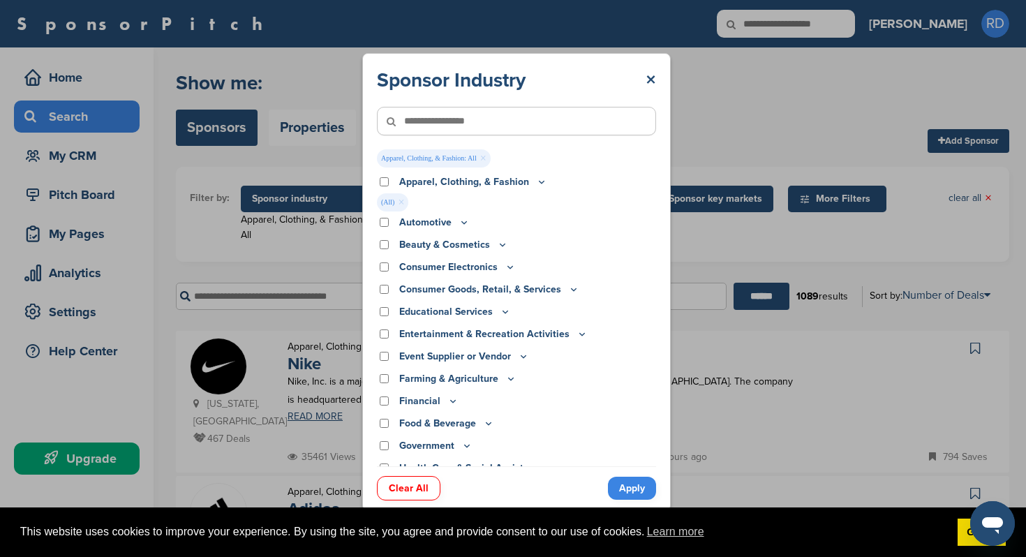
click at [399, 201] on link "×" at bounding box center [401, 202] width 6 height 15
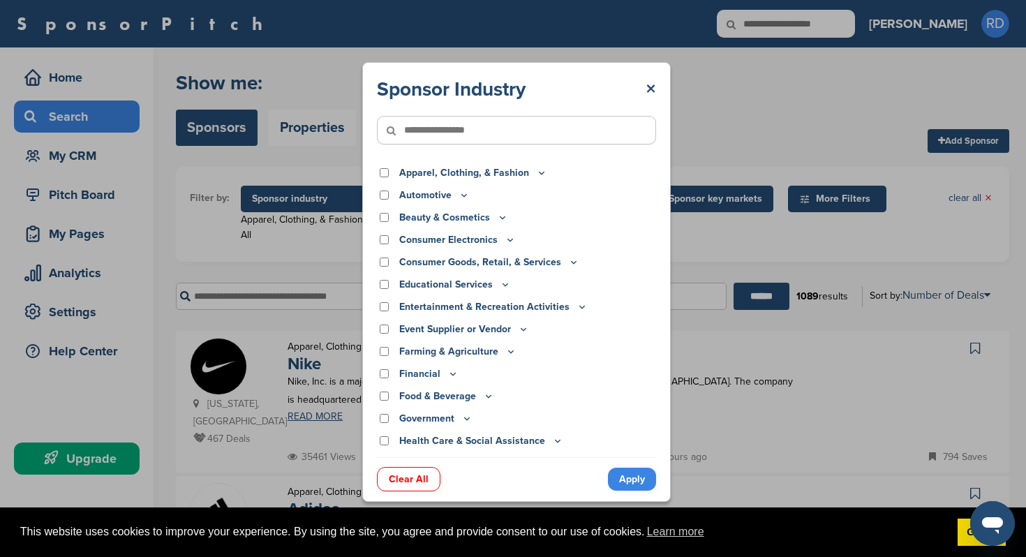
click at [382, 212] on div "Beauty & Cosmetics" at bounding box center [516, 217] width 279 height 15
click at [388, 227] on div "Beauty & Cosmetics Cosmetics Female Grooming Products Foot Care Hair Care Hand …" at bounding box center [516, 219] width 279 height 19
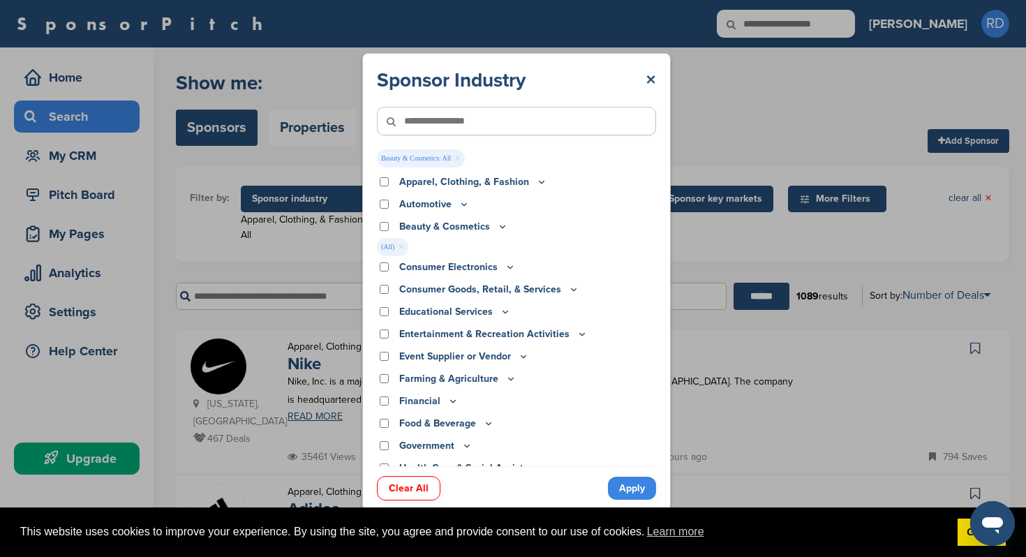
scroll to position [107, 0]
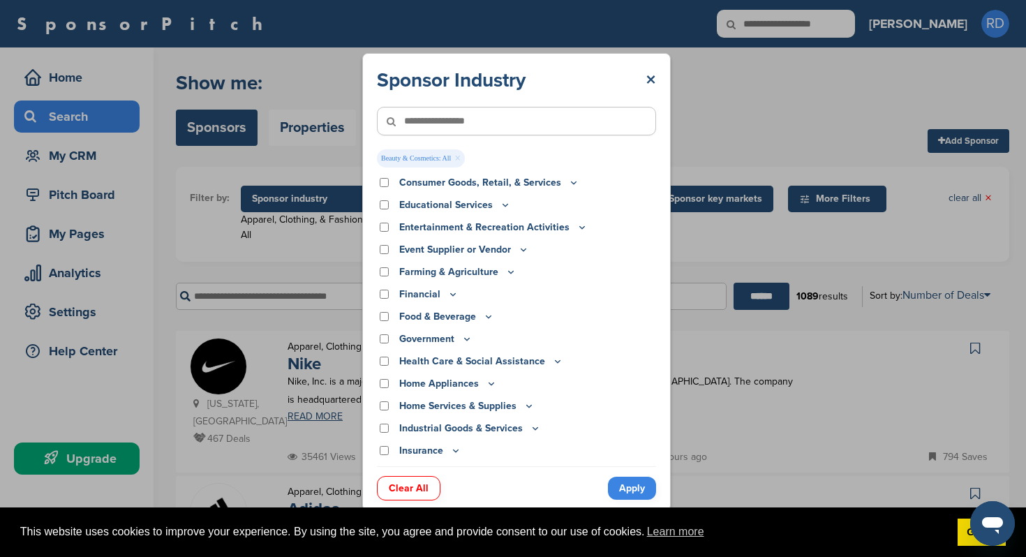
click at [620, 485] on link "Apply" at bounding box center [632, 488] width 48 height 23
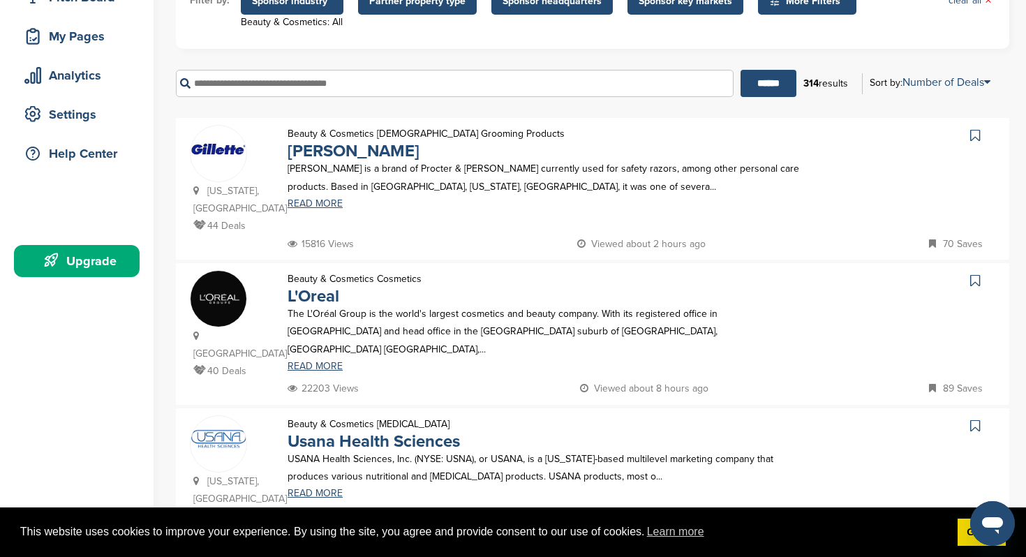
scroll to position [0, 0]
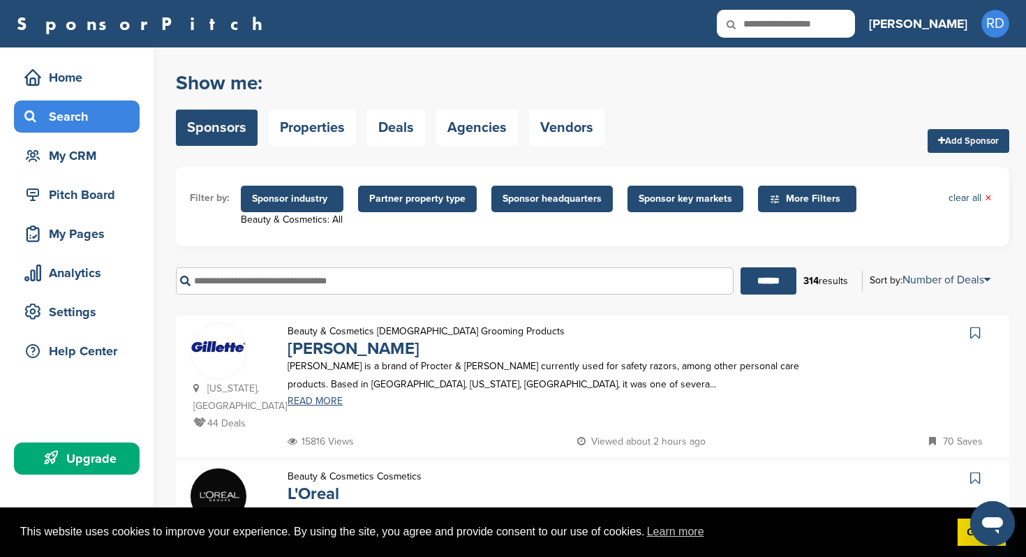
click at [291, 195] on span "Sponsor industry" at bounding box center [292, 198] width 80 height 15
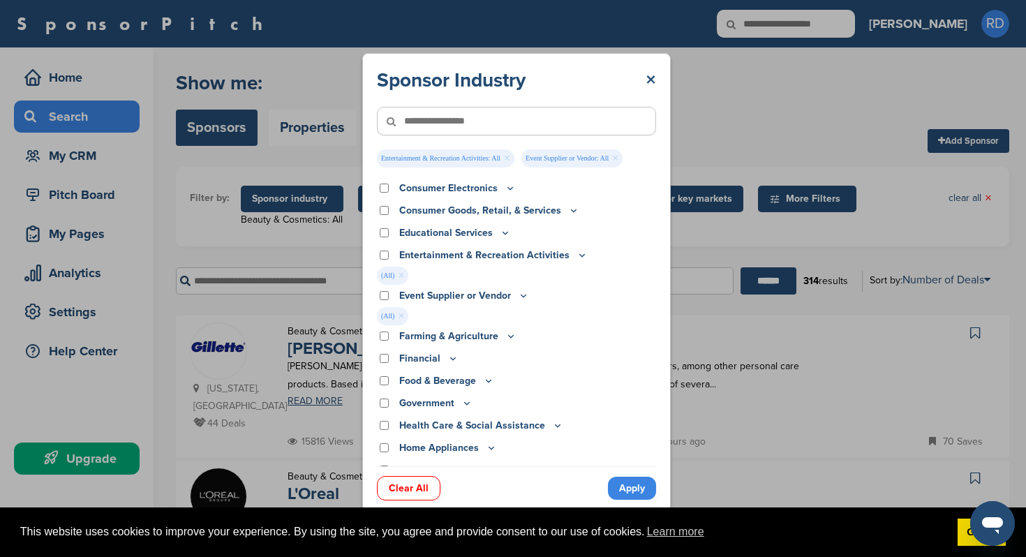
scroll to position [126, 0]
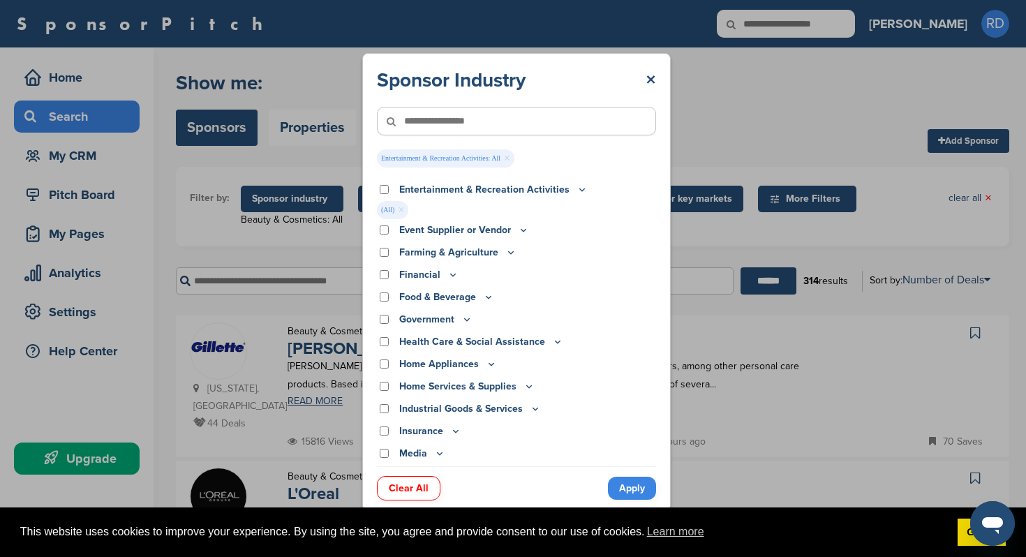
click at [624, 483] on link "Apply" at bounding box center [632, 488] width 48 height 23
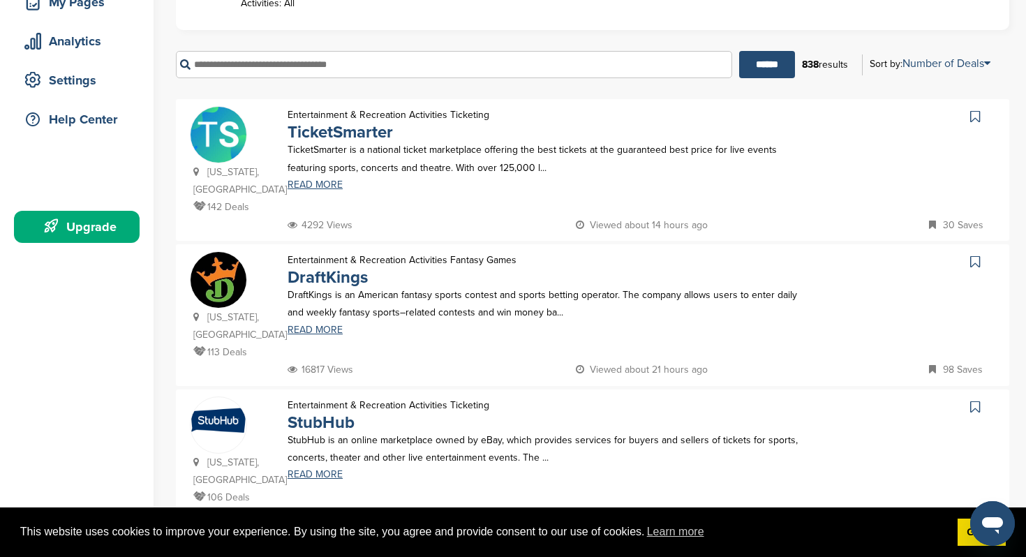
scroll to position [238, 0]
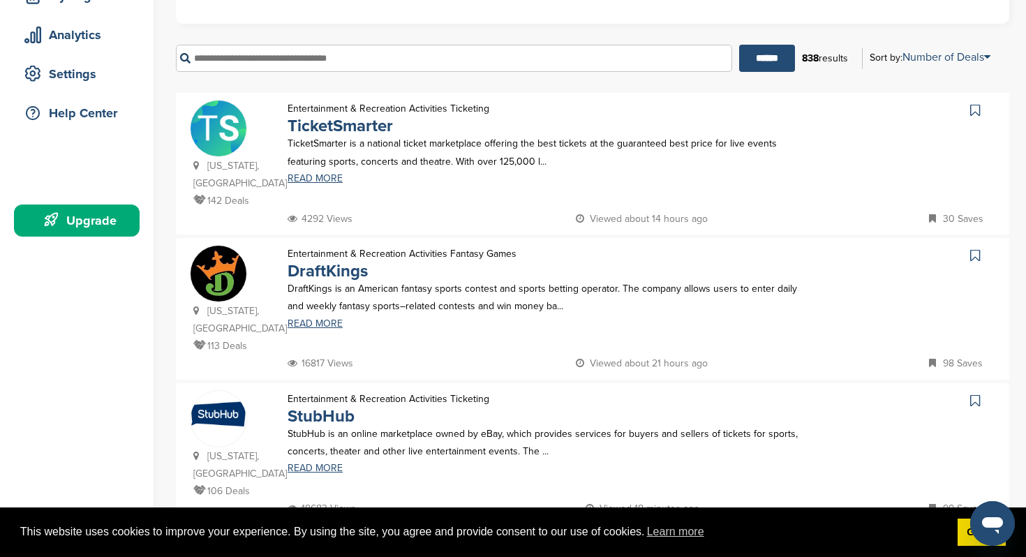
click at [974, 105] on icon at bounding box center [975, 110] width 10 height 14
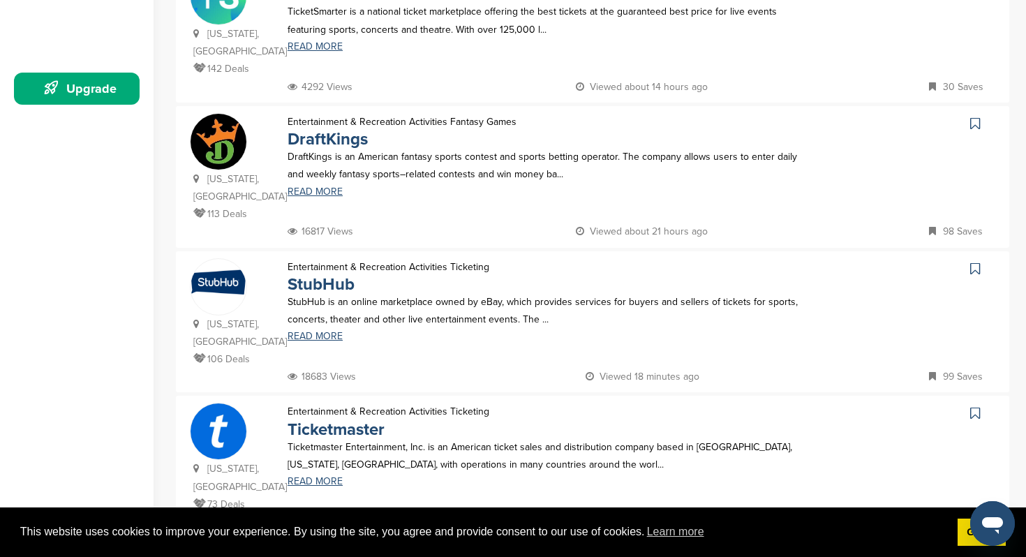
scroll to position [340, 0]
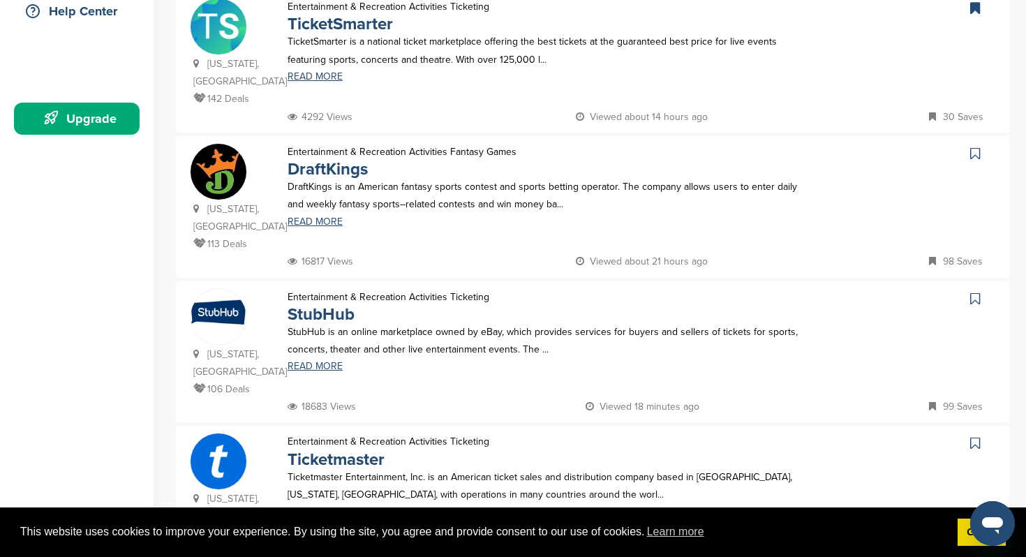
click at [974, 147] on icon at bounding box center [975, 154] width 10 height 14
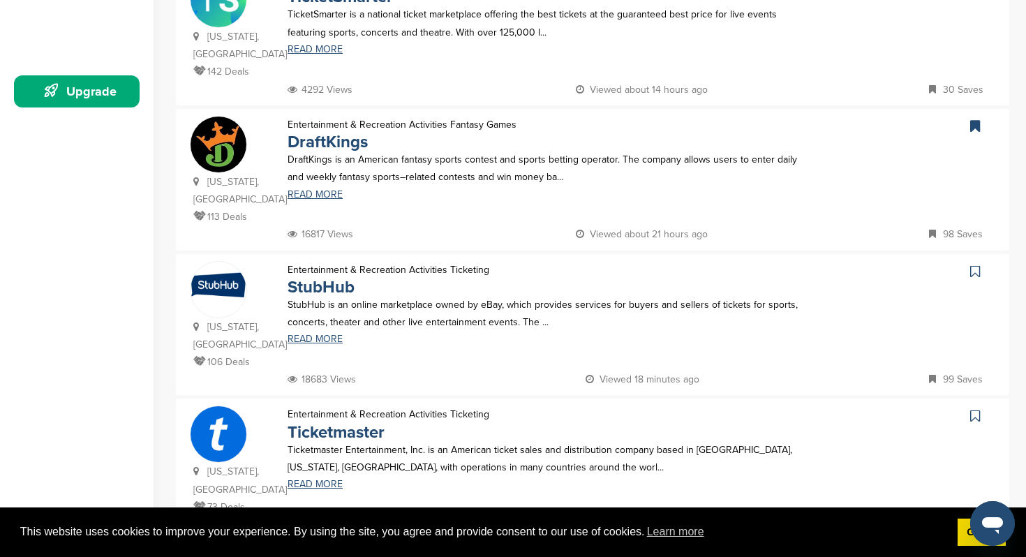
scroll to position [347, 0]
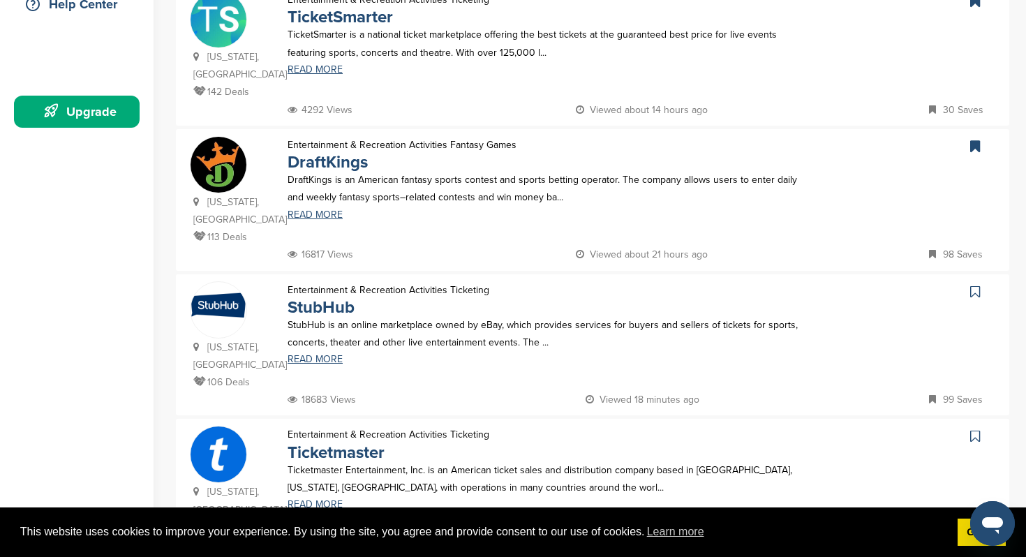
click at [971, 140] on icon at bounding box center [975, 147] width 10 height 14
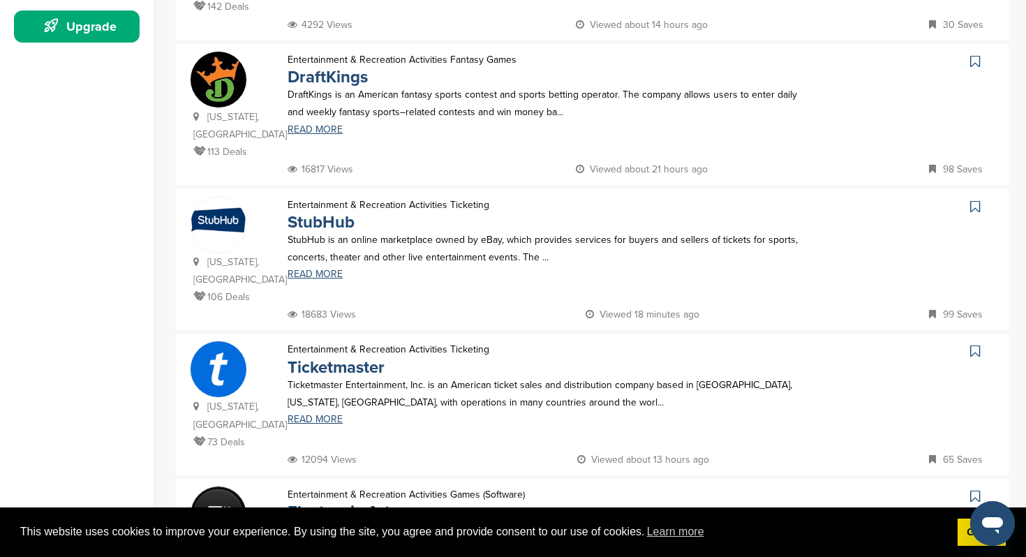
scroll to position [0, 0]
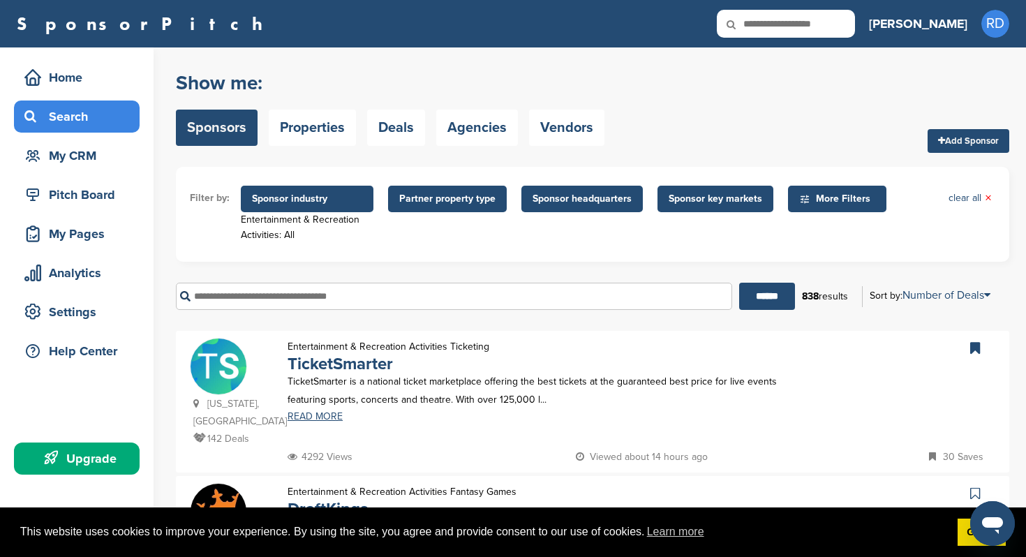
click at [291, 199] on span "Sponsor industry" at bounding box center [307, 198] width 110 height 15
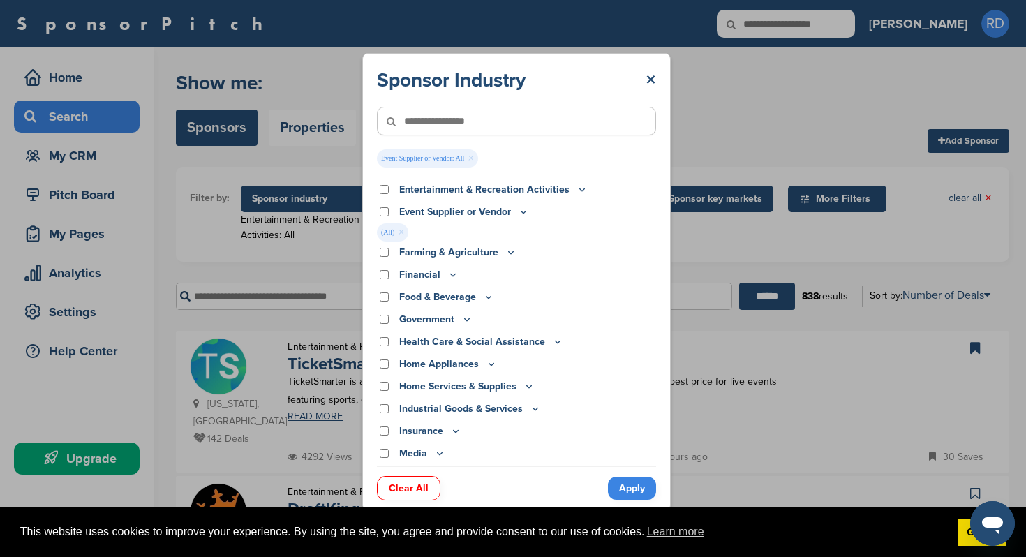
click at [632, 480] on link "Apply" at bounding box center [632, 488] width 48 height 23
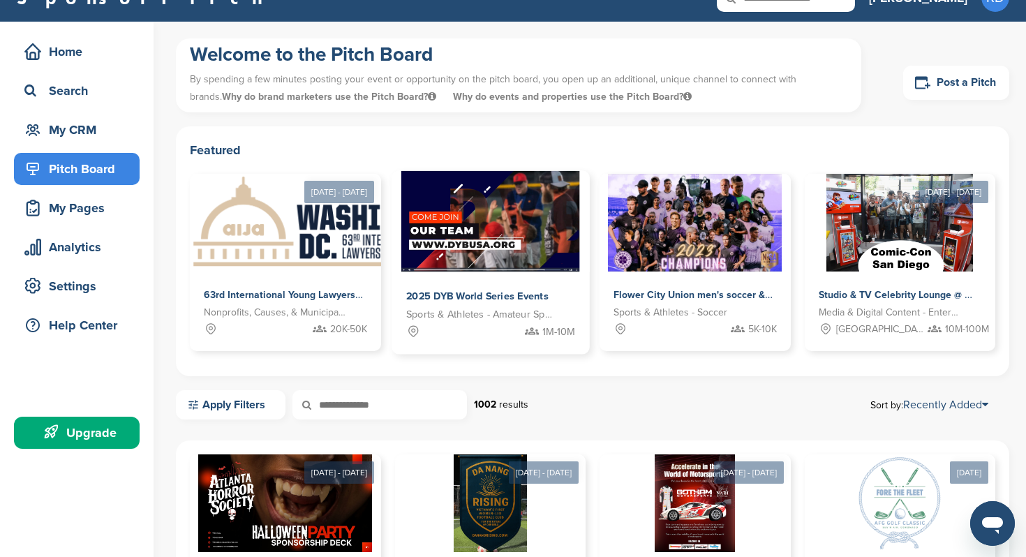
scroll to position [27, 0]
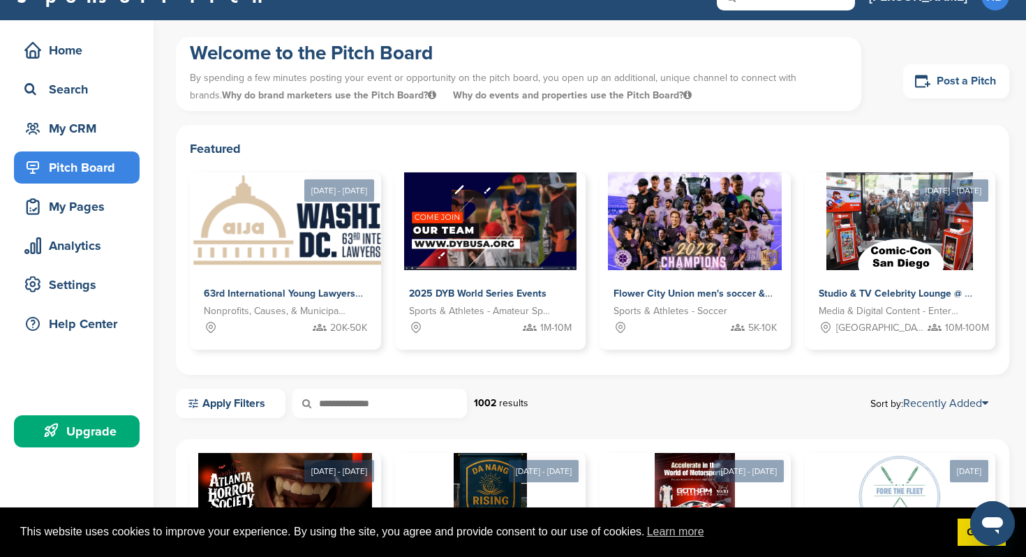
click at [947, 79] on link "Post a Pitch" at bounding box center [956, 81] width 106 height 34
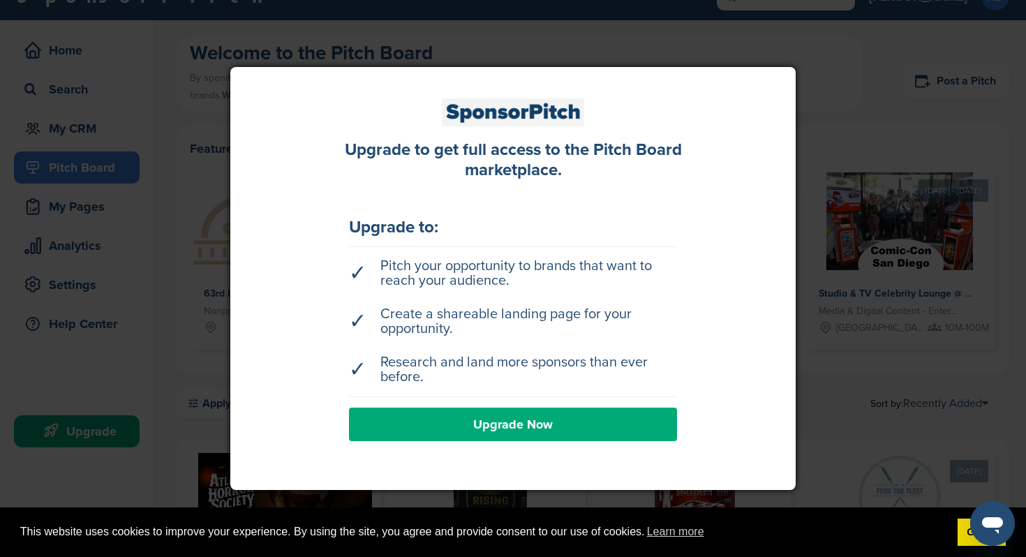
click at [623, 422] on link "Upgrade Now" at bounding box center [513, 423] width 328 height 33
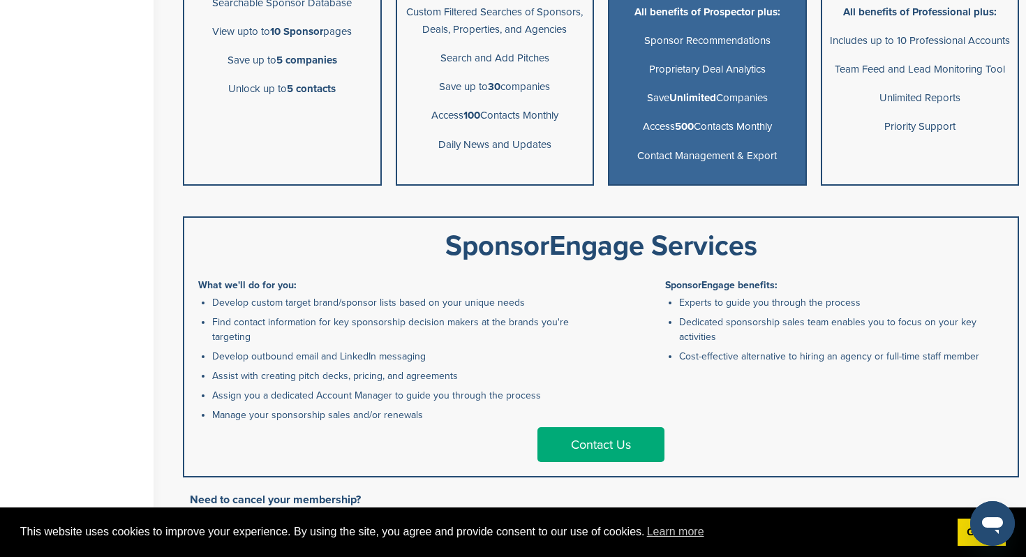
scroll to position [553, 0]
